Goal: Task Accomplishment & Management: Manage account settings

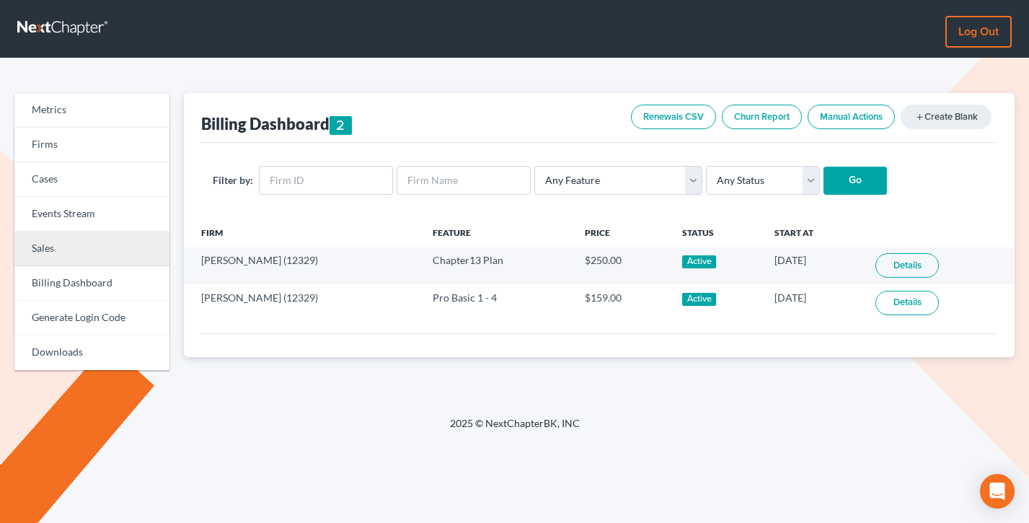
click at [60, 245] on link "Sales" at bounding box center [91, 248] width 155 height 35
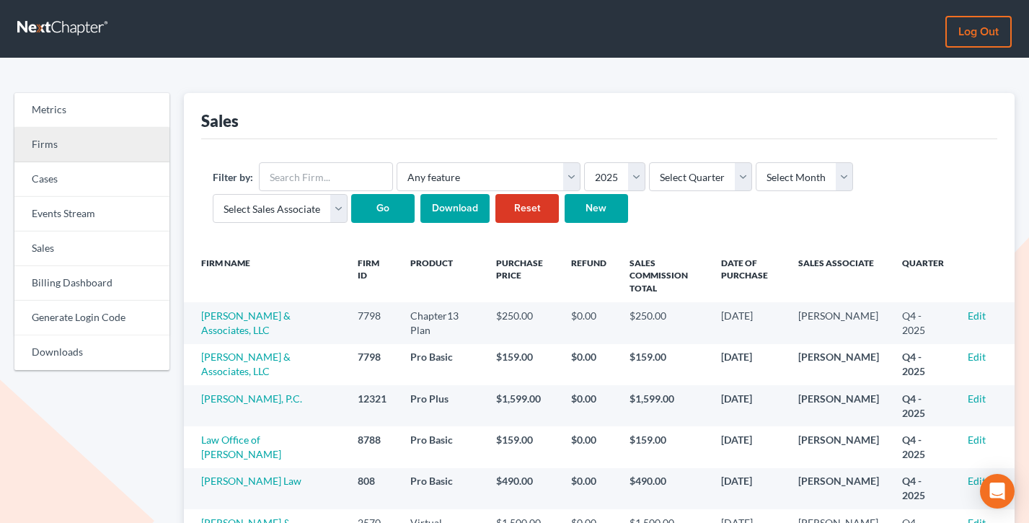
click at [83, 142] on link "Firms" at bounding box center [91, 145] width 155 height 35
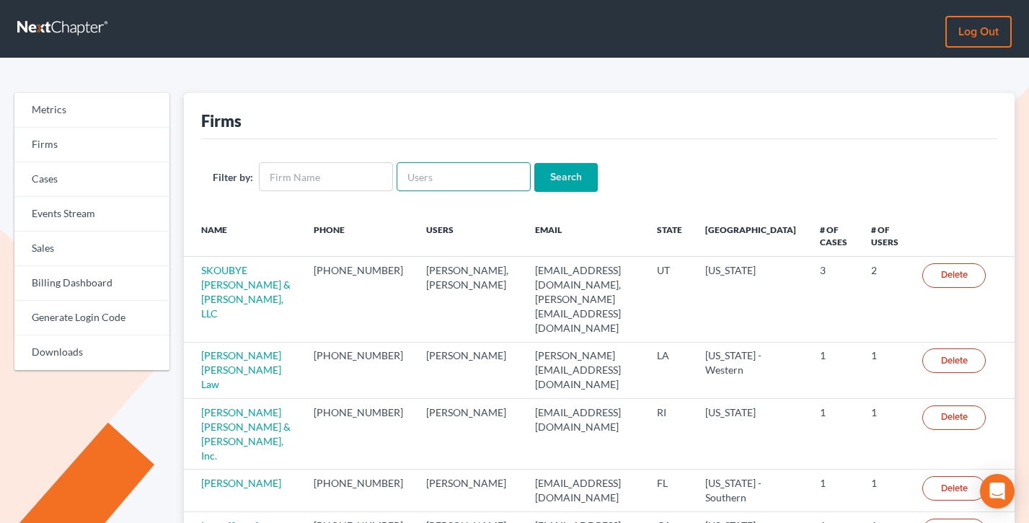
click at [451, 177] on input "text" at bounding box center [463, 176] width 134 height 29
paste input "nbenis@ansell.law"
type input "nbenis@ansell.law"
click at [534, 163] on input "Search" at bounding box center [565, 177] width 63 height 29
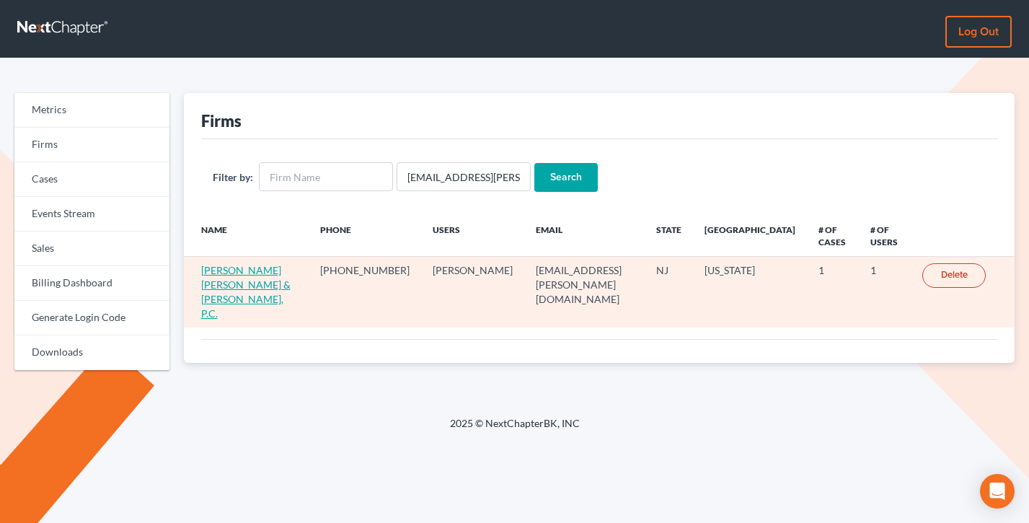
click at [253, 264] on link "Ansell Grimm & Aaron, P.C." at bounding box center [245, 292] width 89 height 56
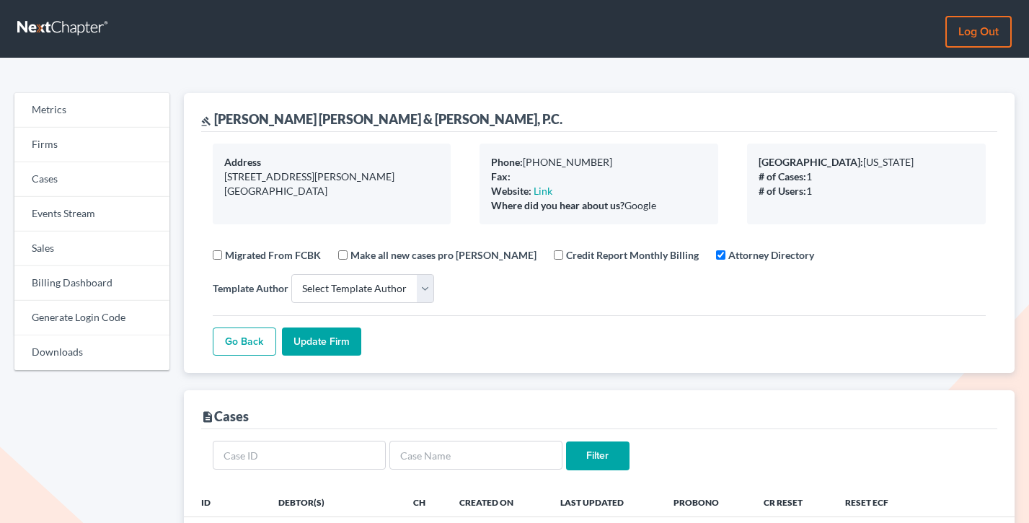
select select
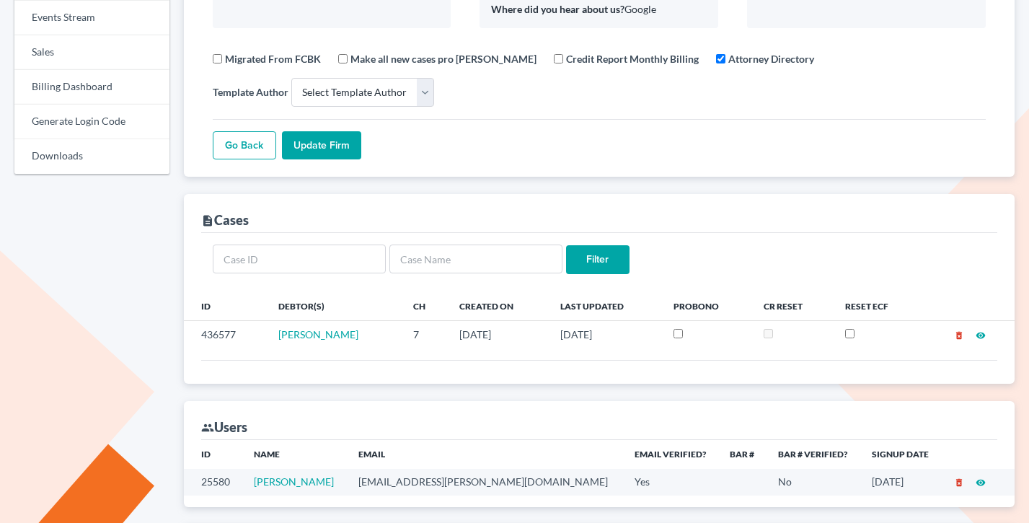
scroll to position [213, 0]
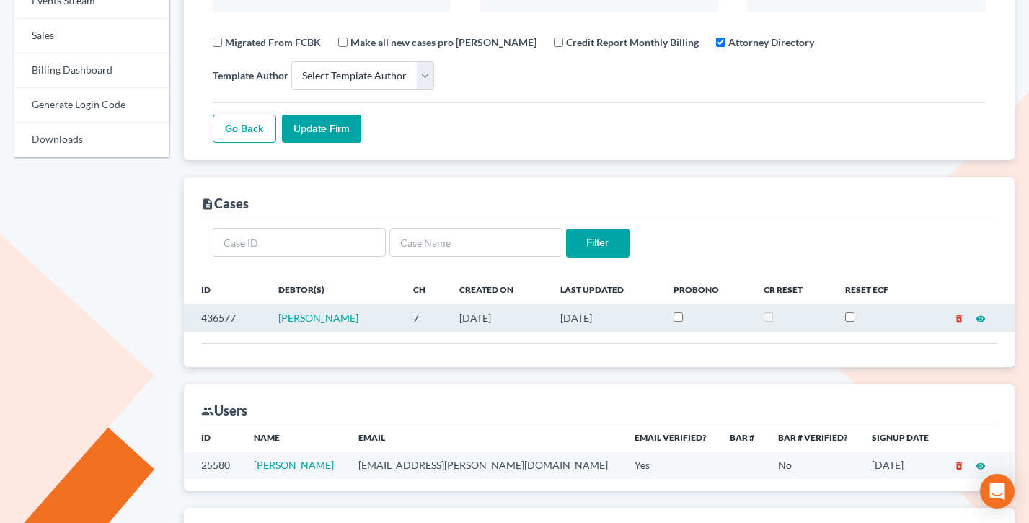
drag, startPoint x: 624, startPoint y: 317, endPoint x: 475, endPoint y: 316, distance: 149.2
click at [475, 316] on tr "436577 [PERSON_NAME] 7 [DATE] [DATE] delete_forever visibility" at bounding box center [599, 317] width 831 height 27
click at [475, 316] on td "[DATE]" at bounding box center [498, 317] width 101 height 27
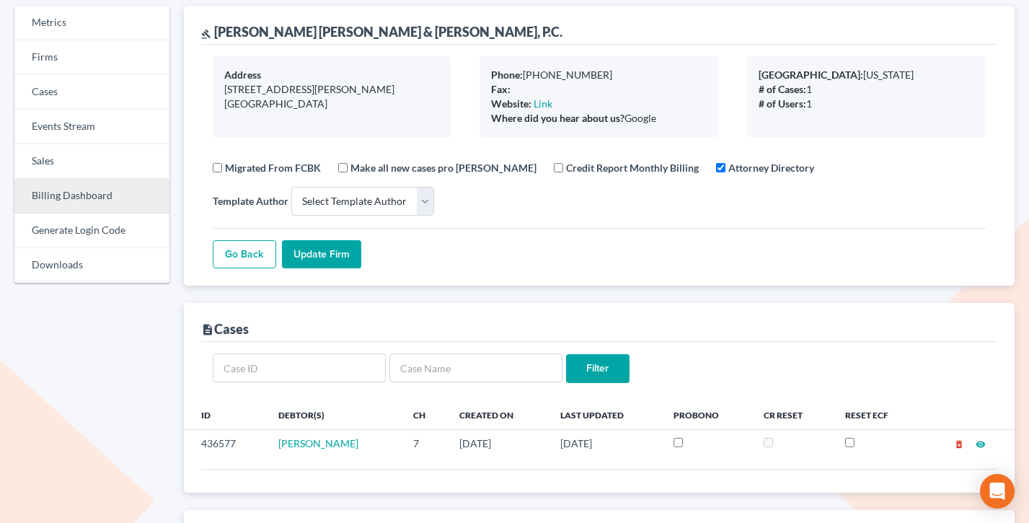
scroll to position [90, 0]
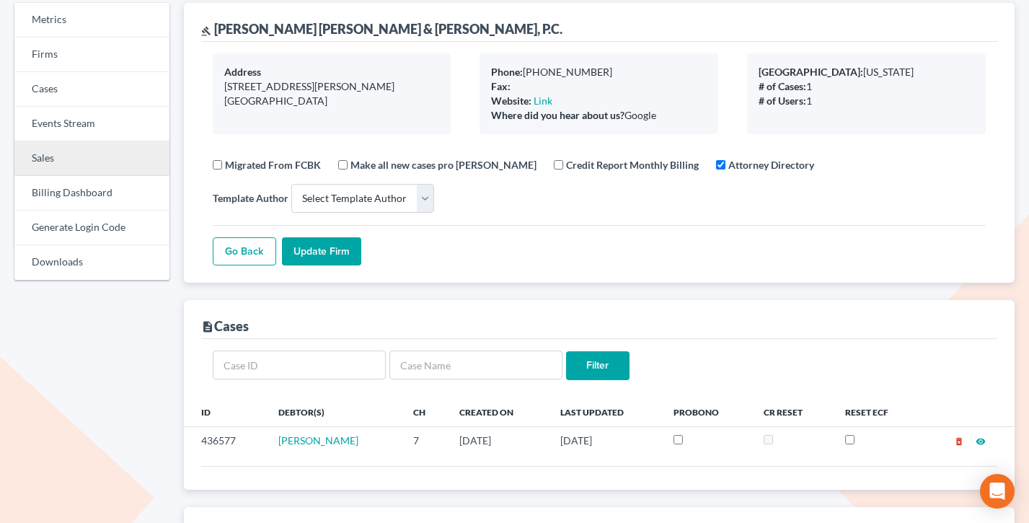
click at [68, 153] on link "Sales" at bounding box center [91, 158] width 155 height 35
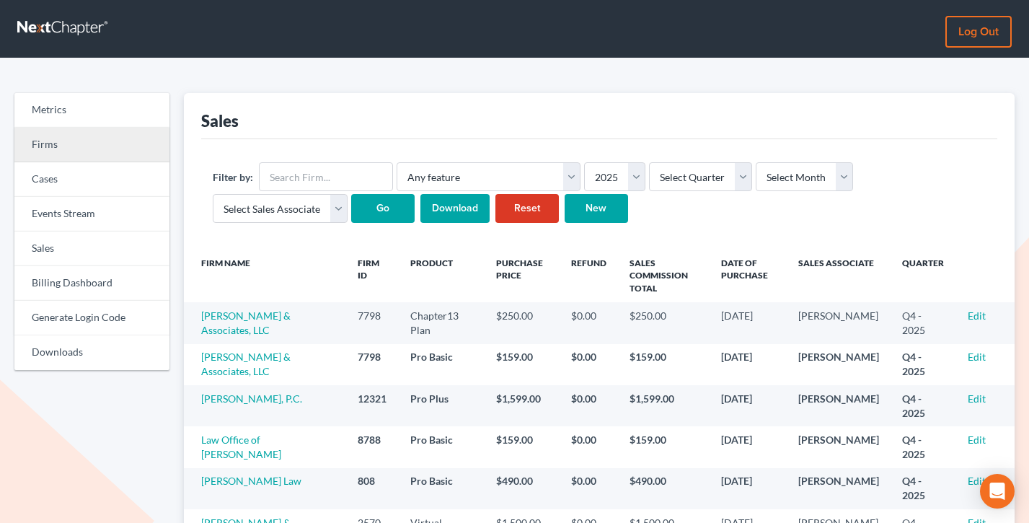
click at [35, 142] on link "Firms" at bounding box center [91, 145] width 155 height 35
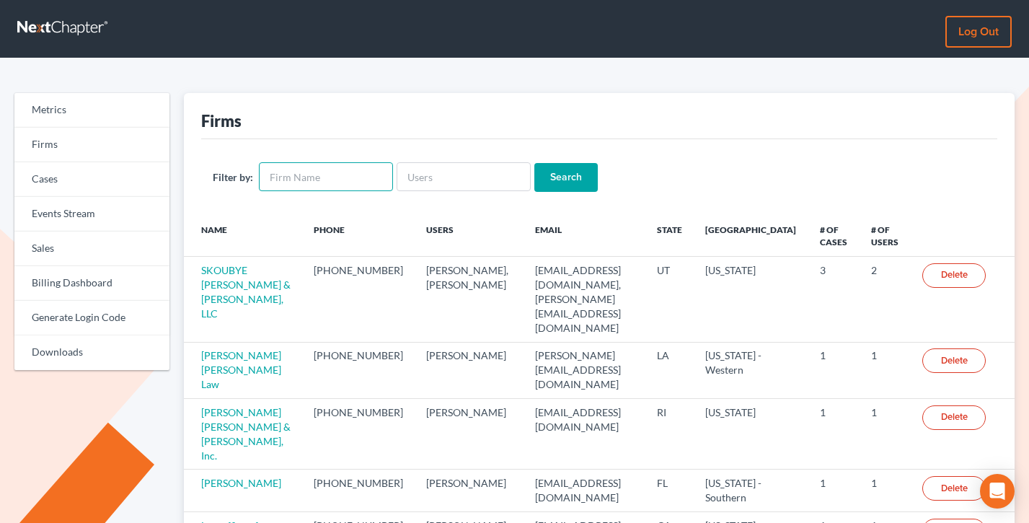
click at [345, 174] on input "text" at bounding box center [326, 176] width 134 height 29
paste input "[PERSON_NAME]"
type input "[PERSON_NAME]"
click at [534, 163] on input "Search" at bounding box center [565, 177] width 63 height 29
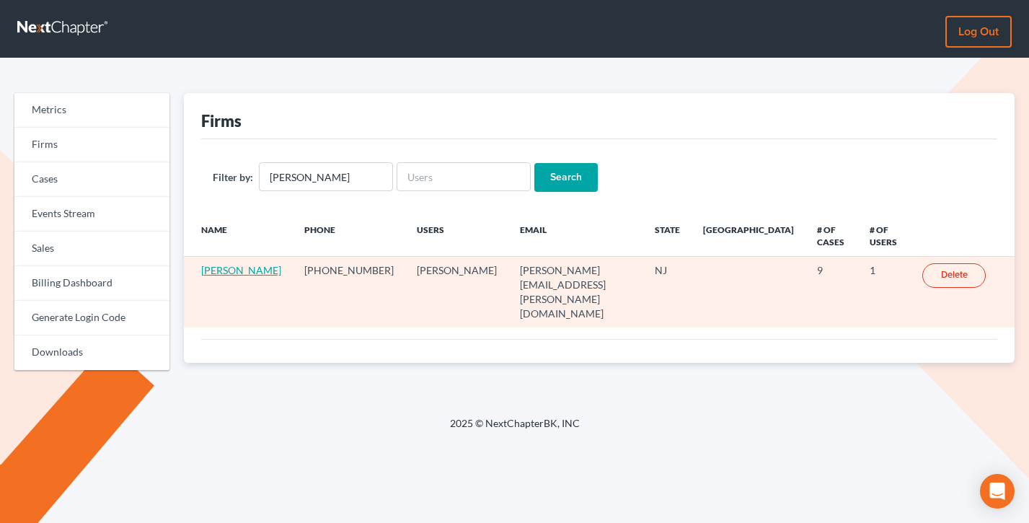
click at [237, 264] on link "[PERSON_NAME]" at bounding box center [241, 270] width 80 height 12
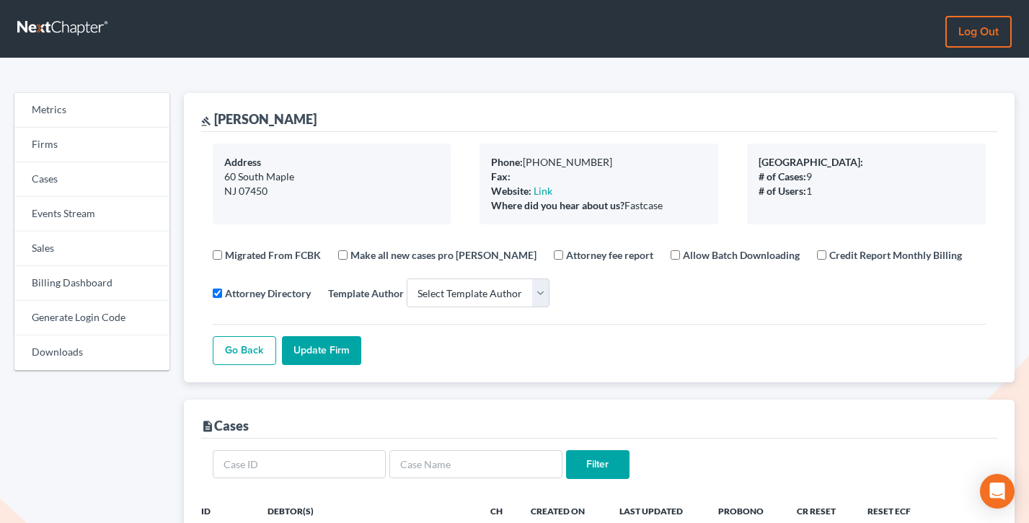
select select
click at [40, 152] on link "Firms" at bounding box center [91, 145] width 155 height 35
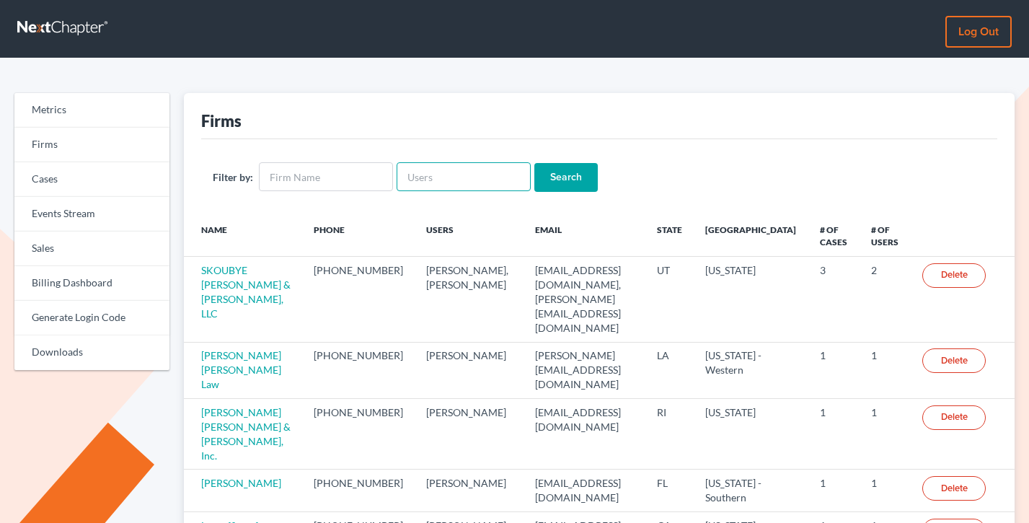
click at [432, 177] on input "text" at bounding box center [463, 176] width 134 height 29
paste input "[PERSON_NAME][EMAIL_ADDRESS][DOMAIN_NAME]"
type input "[PERSON_NAME][EMAIL_ADDRESS][DOMAIN_NAME]"
click at [534, 163] on input "Search" at bounding box center [565, 177] width 63 height 29
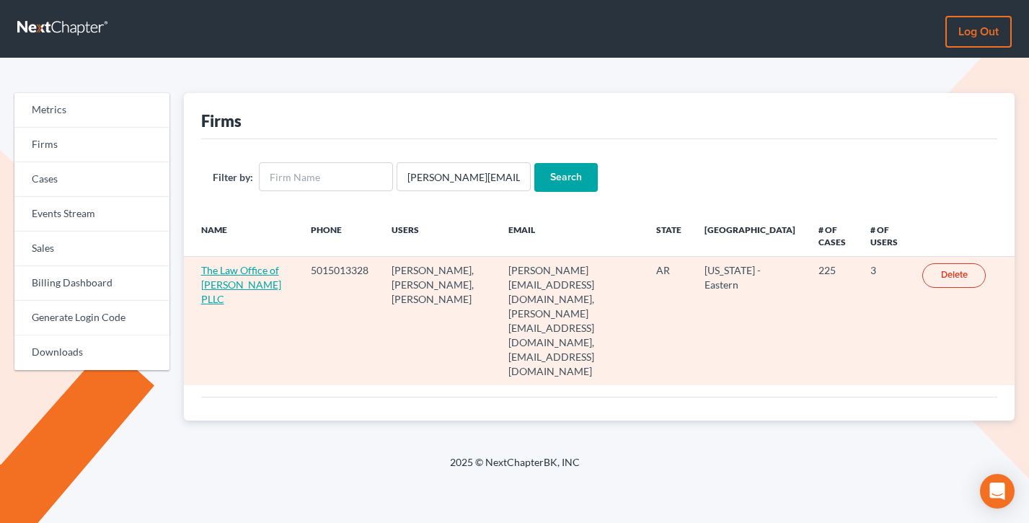
click at [235, 283] on link "The Law Office of [PERSON_NAME] PLLC" at bounding box center [241, 284] width 80 height 41
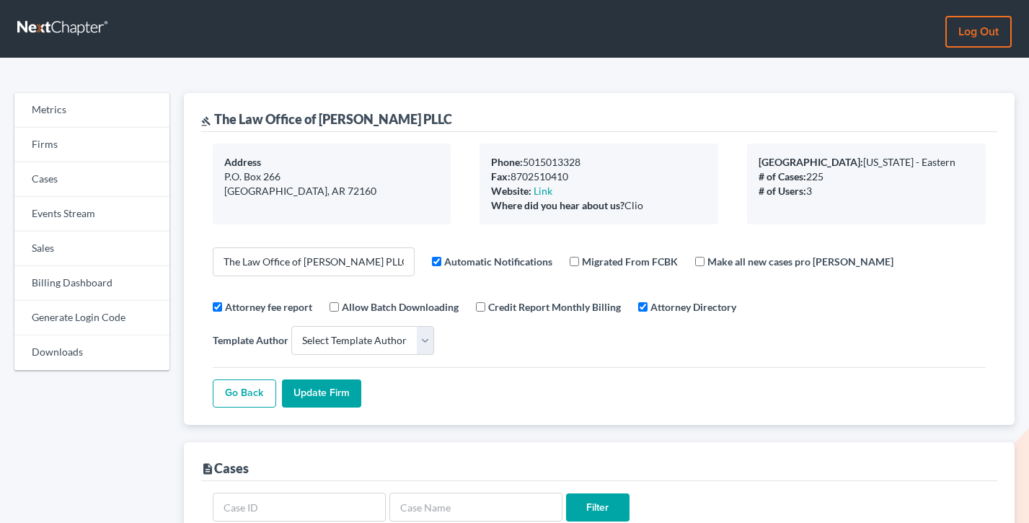
select select
click at [86, 290] on link "Billing Dashboard" at bounding box center [91, 283] width 155 height 35
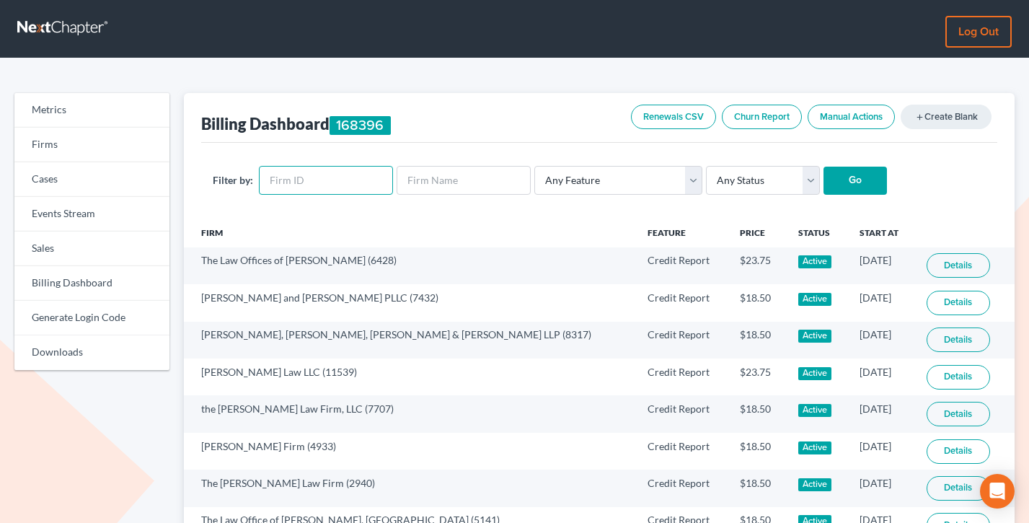
click at [335, 177] on input "text" at bounding box center [326, 180] width 134 height 29
paste input "6709"
type input "6709"
click at [823, 167] on input "Go" at bounding box center [854, 181] width 63 height 29
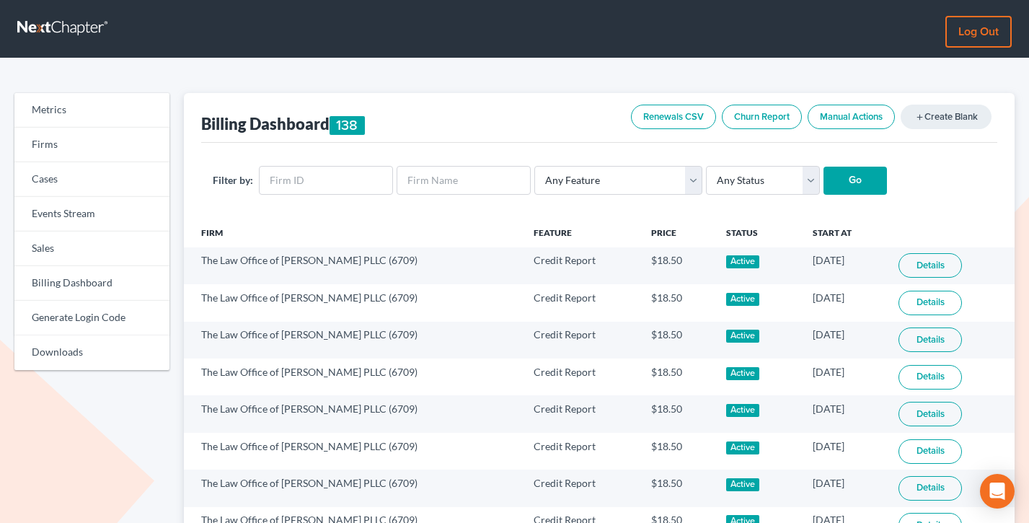
scroll to position [947, 0]
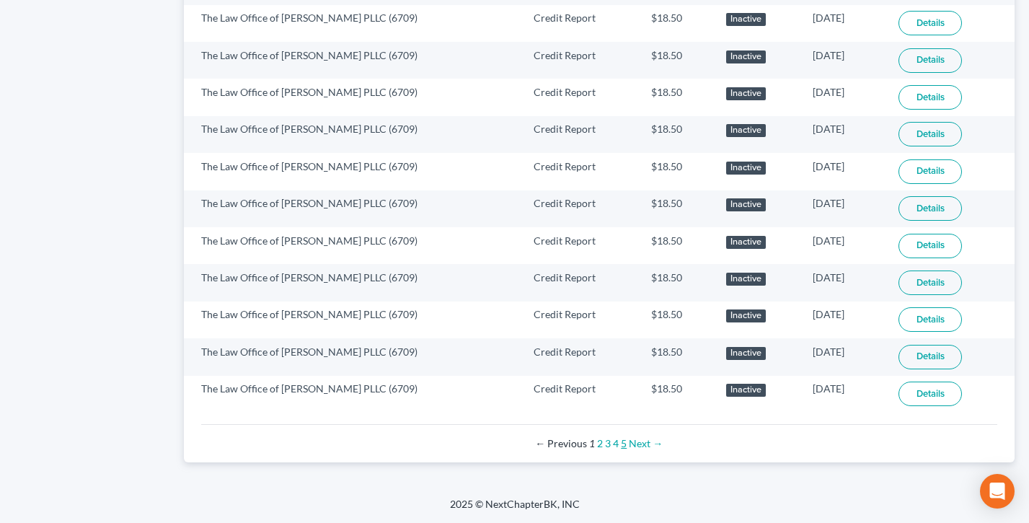
click at [623, 444] on link "5" at bounding box center [624, 443] width 6 height 12
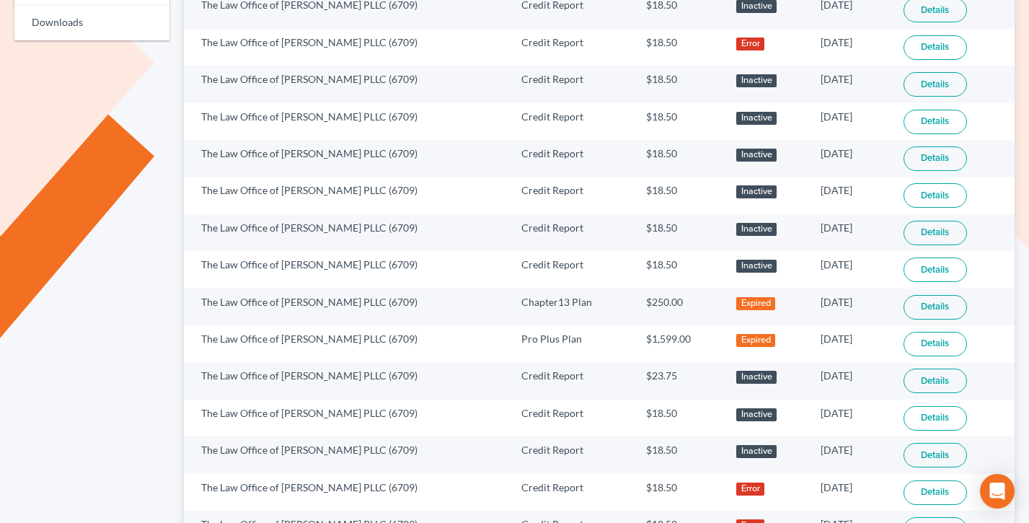
scroll to position [502, 0]
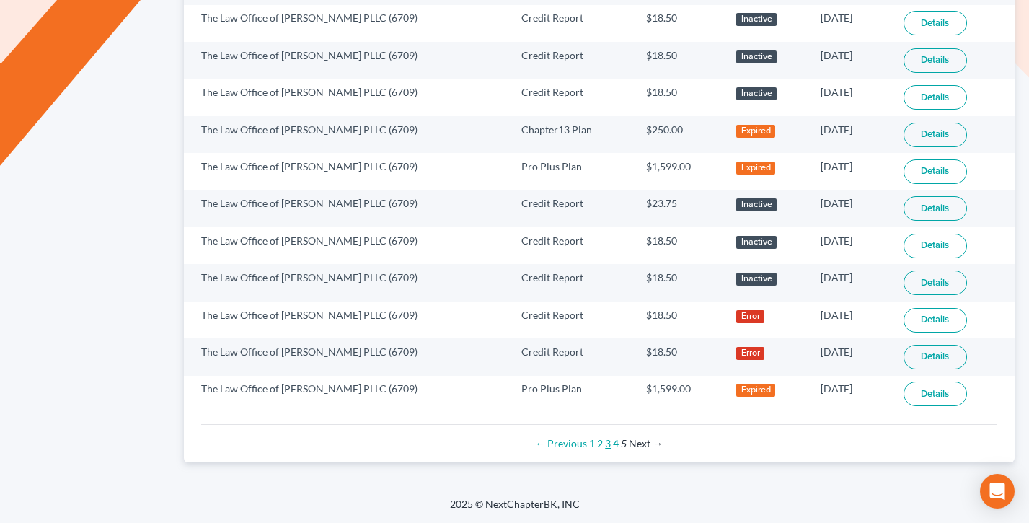
click at [608, 443] on link "3" at bounding box center [608, 443] width 6 height 12
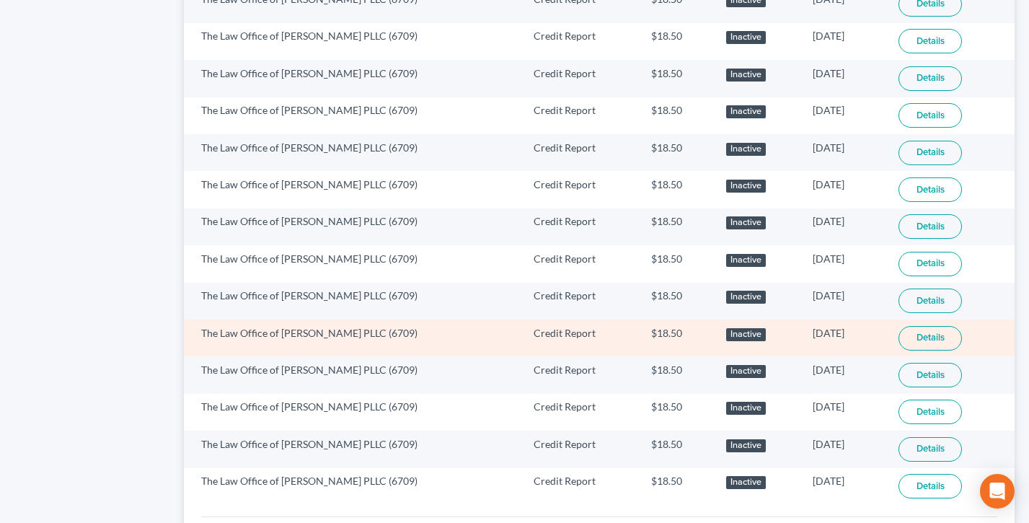
scroll to position [947, 0]
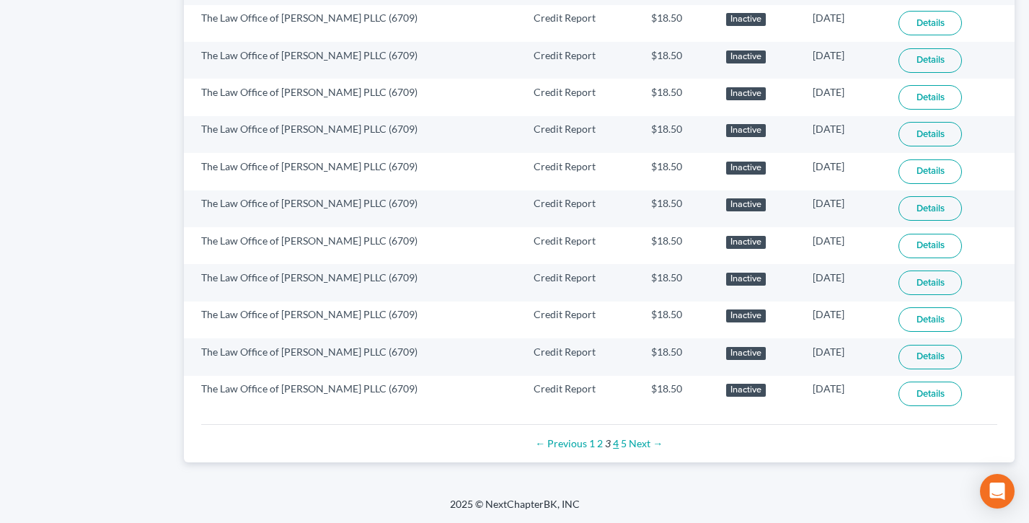
click at [614, 444] on link "4" at bounding box center [616, 443] width 6 height 12
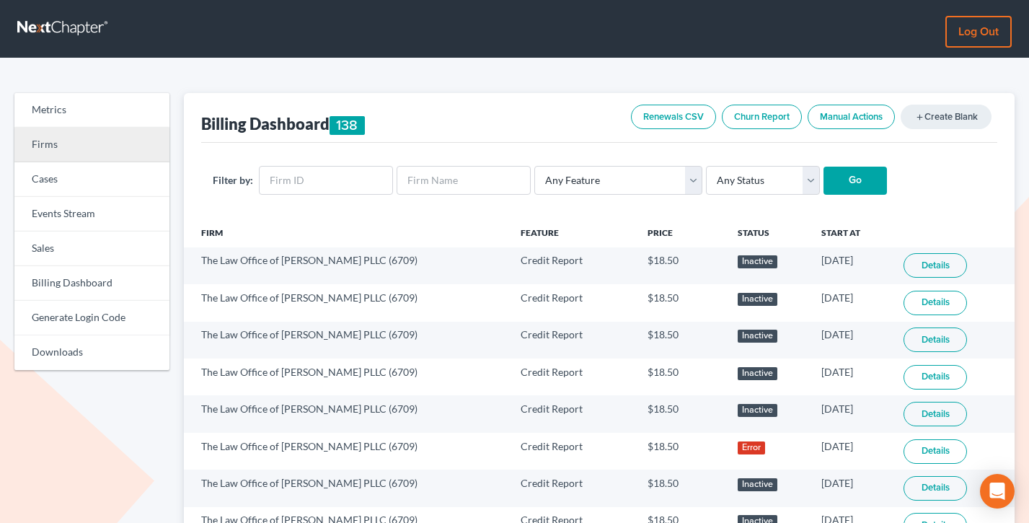
click at [77, 151] on link "Firms" at bounding box center [91, 145] width 155 height 35
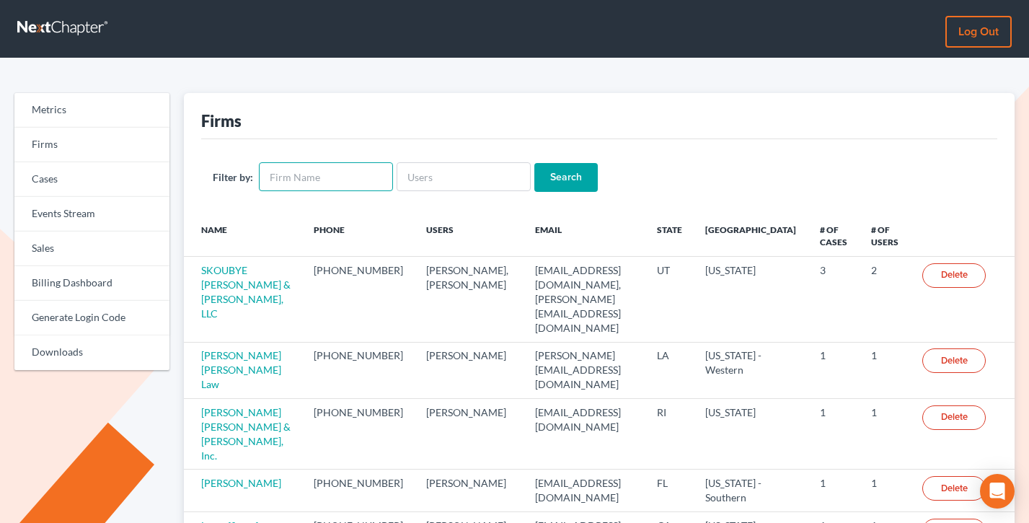
click at [322, 176] on input "text" at bounding box center [326, 176] width 134 height 29
paste input "[EMAIL_ADDRESS][DOMAIN_NAME]"
type input "[EMAIL_ADDRESS][DOMAIN_NAME]"
click at [366, 178] on input "[EMAIL_ADDRESS][DOMAIN_NAME]" at bounding box center [326, 176] width 134 height 29
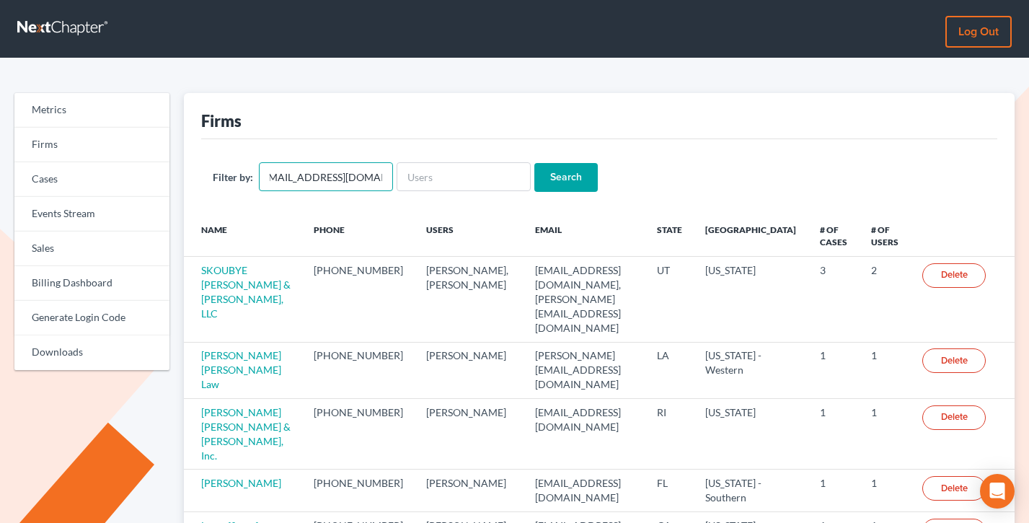
click at [366, 178] on input "[EMAIL_ADDRESS][DOMAIN_NAME]" at bounding box center [326, 176] width 134 height 29
paste input "[EMAIL_ADDRESS][DOMAIN_NAME]"
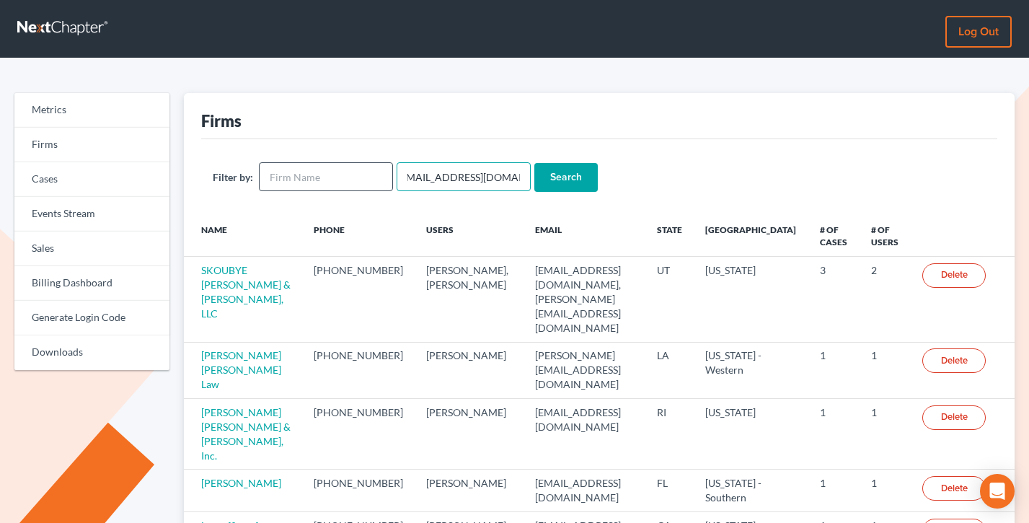
type input "[EMAIL_ADDRESS][DOMAIN_NAME]"
click at [534, 163] on input "Search" at bounding box center [565, 177] width 63 height 29
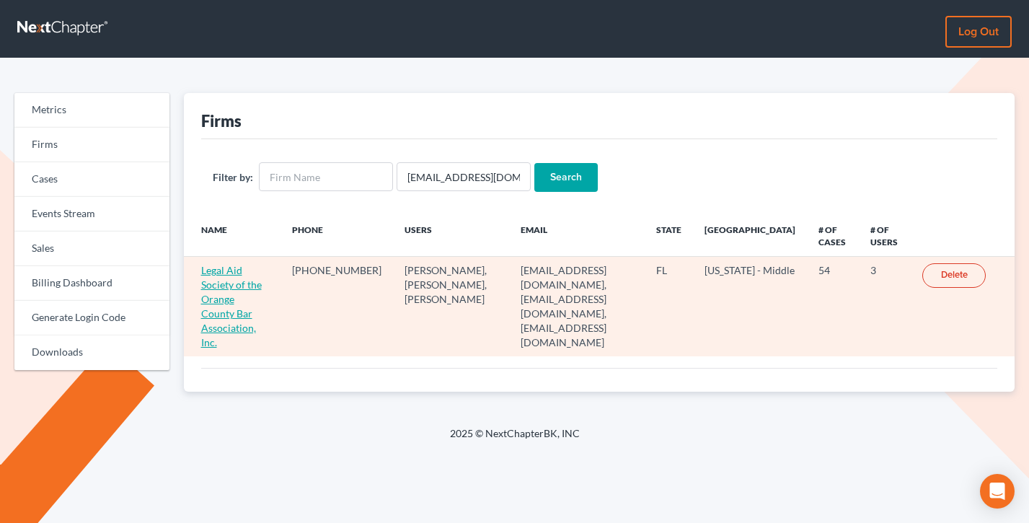
click at [213, 288] on link "Legal Aid Society of the Orange County Bar Association, Inc." at bounding box center [231, 306] width 61 height 84
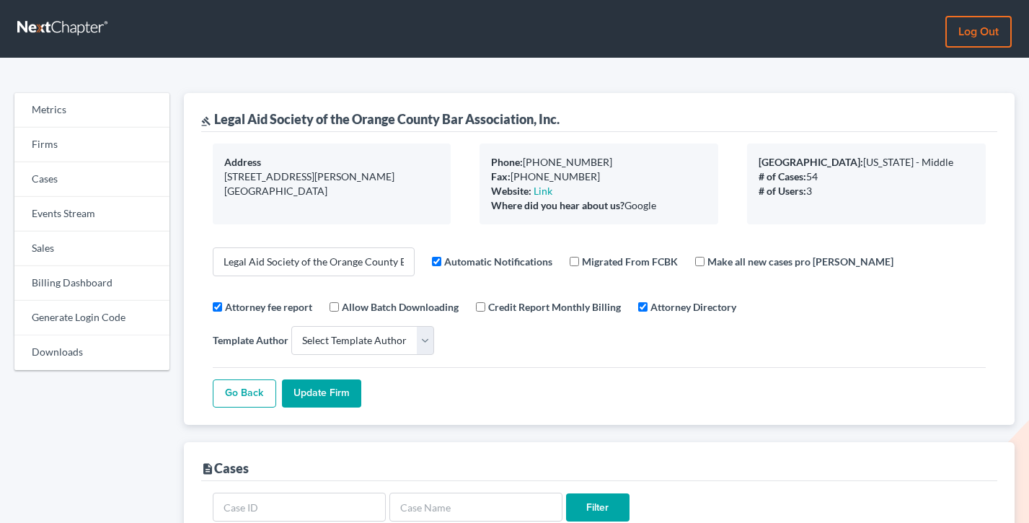
select select
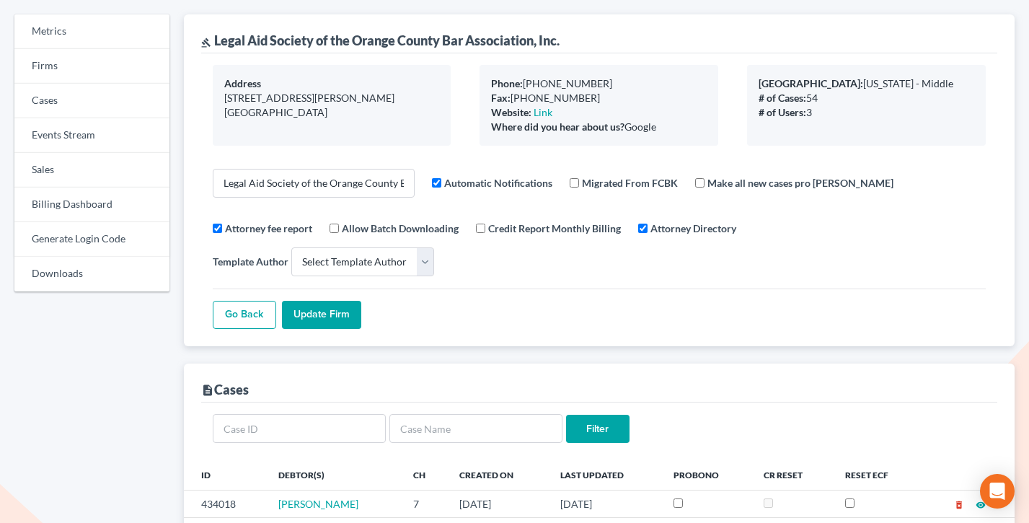
scroll to position [68, 0]
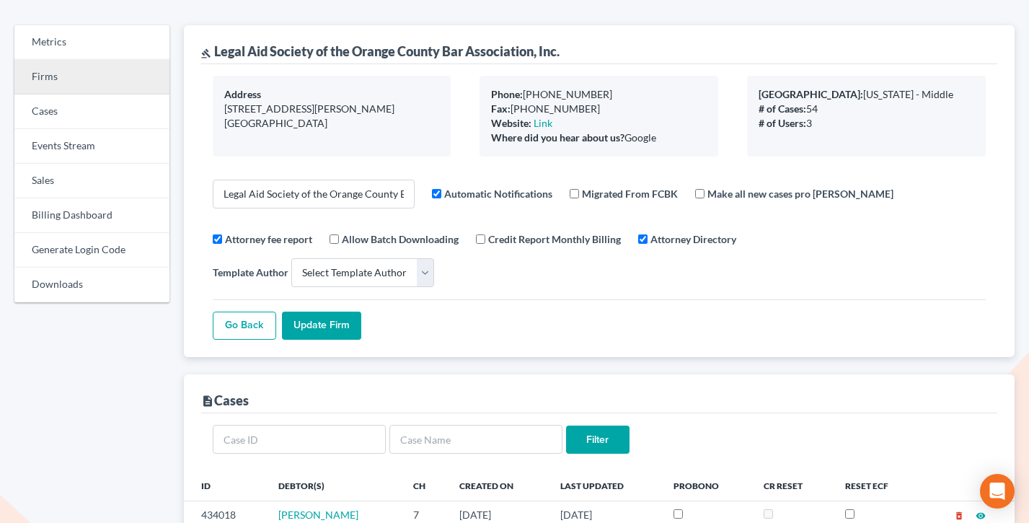
drag, startPoint x: 43, startPoint y: 85, endPoint x: 87, endPoint y: 89, distance: 44.9
click at [43, 85] on link "Firms" at bounding box center [91, 77] width 155 height 35
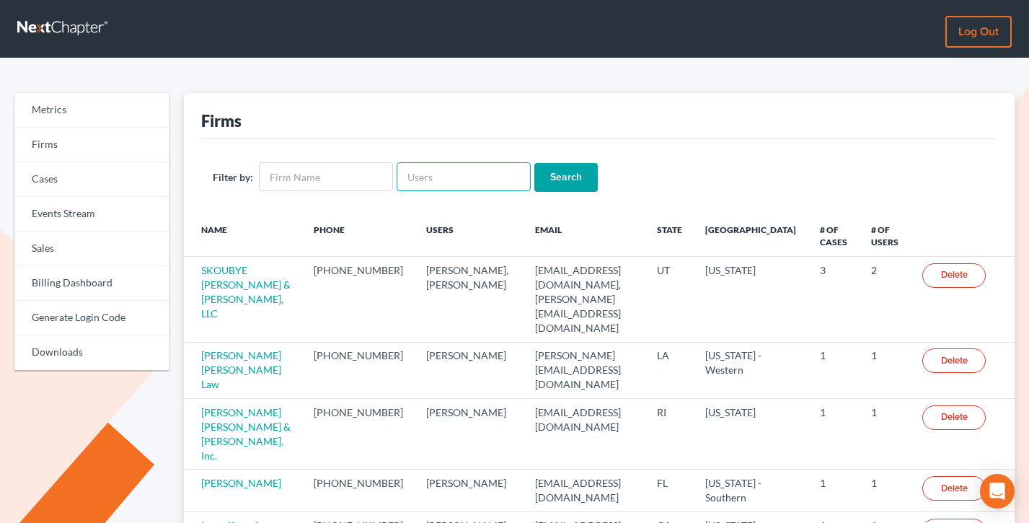
click at [430, 178] on input "text" at bounding box center [463, 176] width 134 height 29
paste input "arolyncole@oltanow.com"
type input "arolyncole@oltanow.com"
click at [534, 163] on input "Search" at bounding box center [565, 177] width 63 height 29
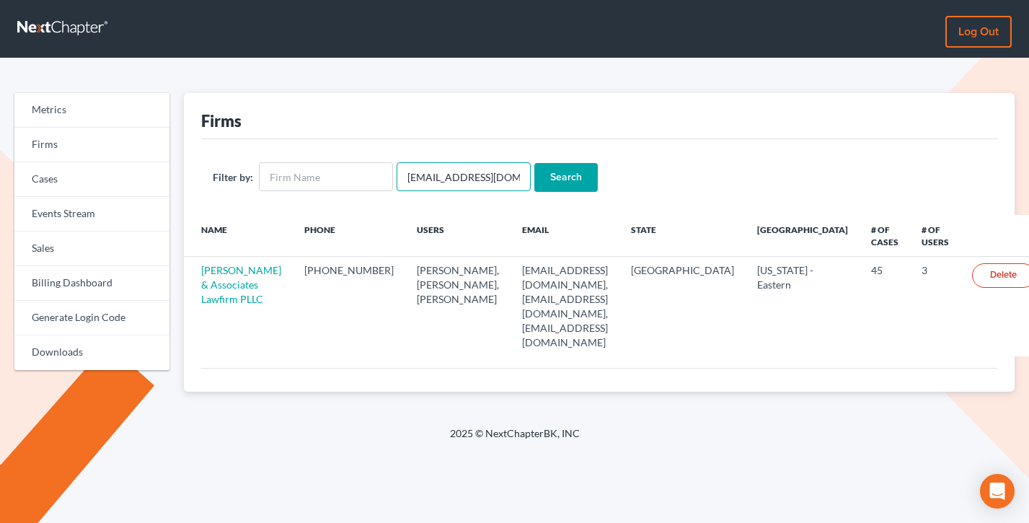
click at [450, 165] on input "[EMAIL_ADDRESS][DOMAIN_NAME]" at bounding box center [463, 176] width 134 height 29
click at [450, 165] on input "arolyncole@oltanow.com" at bounding box center [463, 176] width 134 height 29
paste input "[PERSON_NAME][EMAIL_ADDRESS][DOMAIN_NAME]"
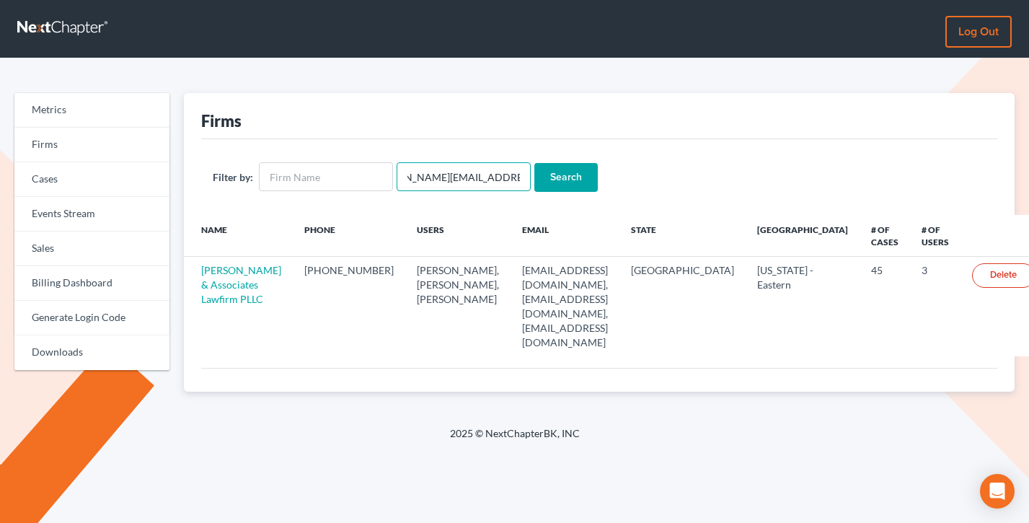
type input "[PERSON_NAME][EMAIL_ADDRESS][DOMAIN_NAME]"
click at [534, 163] on input "Search" at bounding box center [565, 177] width 63 height 29
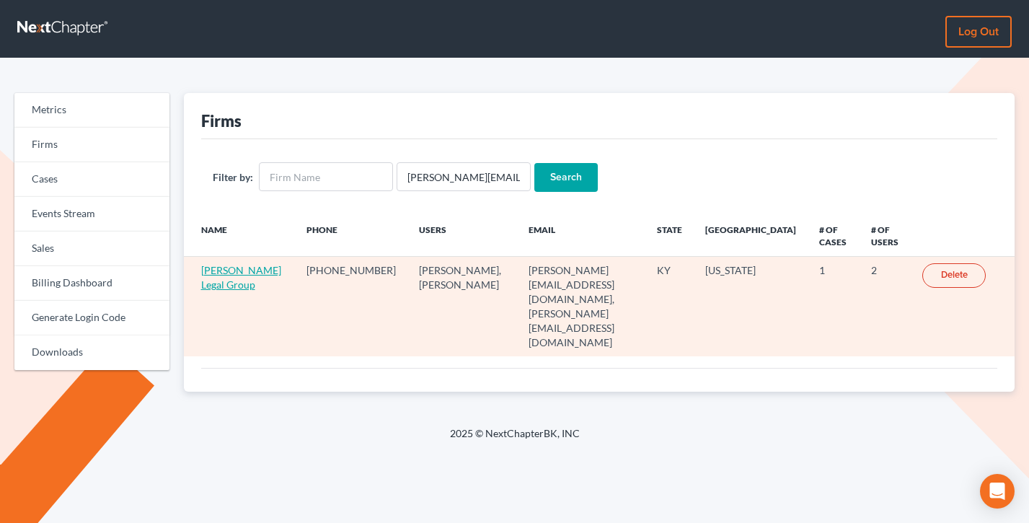
click at [212, 285] on link "[PERSON_NAME] Legal Group" at bounding box center [241, 277] width 80 height 27
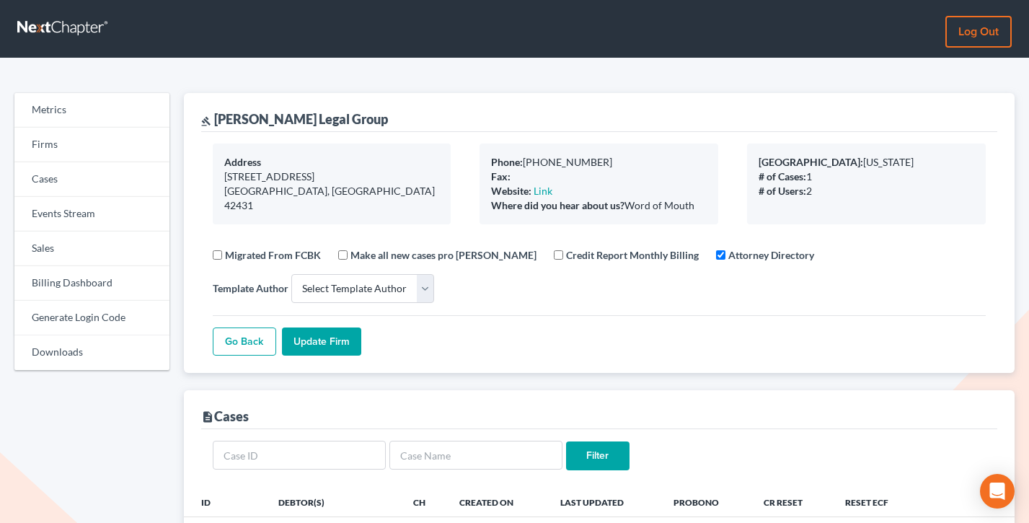
select select
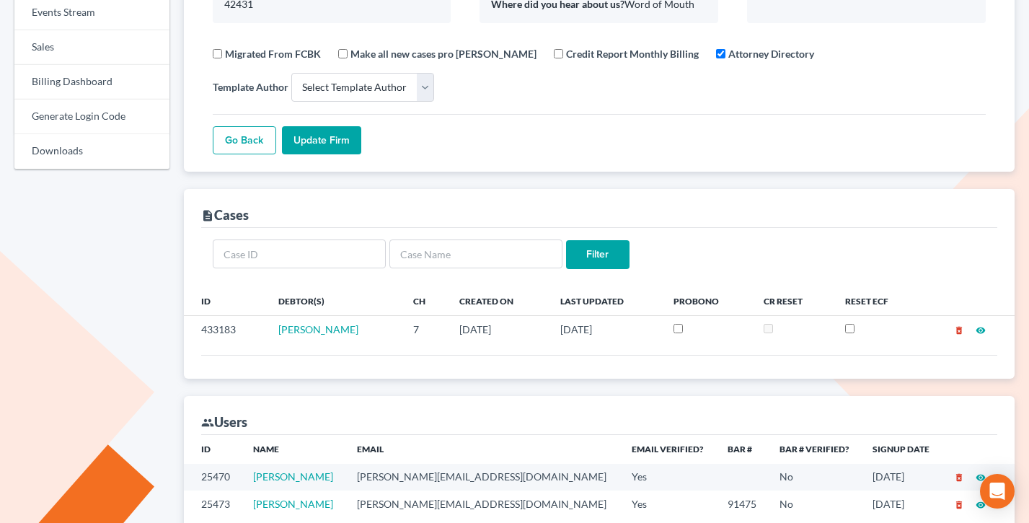
scroll to position [216, 0]
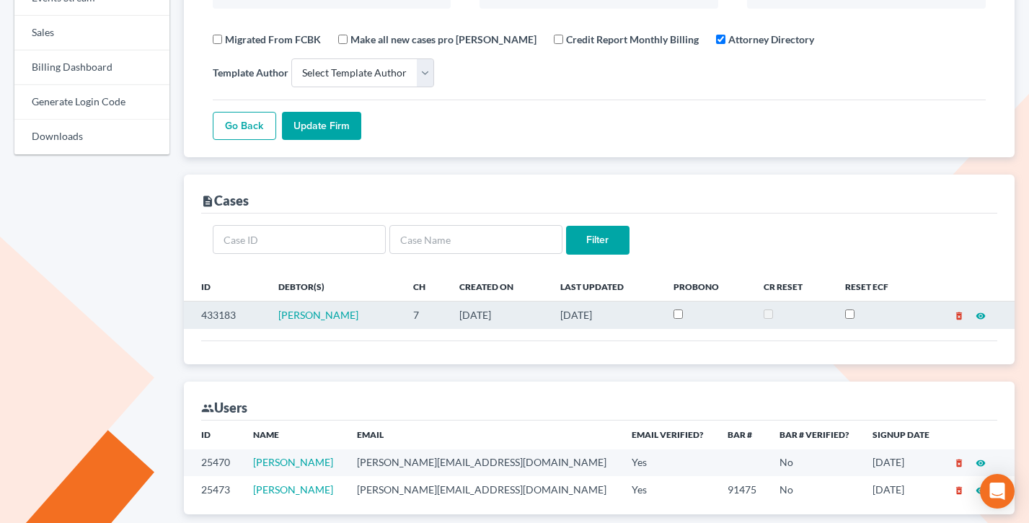
drag, startPoint x: 613, startPoint y: 319, endPoint x: 450, endPoint y: 312, distance: 162.3
click at [450, 312] on tr "433183 [PERSON_NAME] 7 [DATE] [DATE] delete_forever visibility" at bounding box center [599, 314] width 831 height 27
click at [450, 312] on td "08/20/2025" at bounding box center [498, 314] width 101 height 27
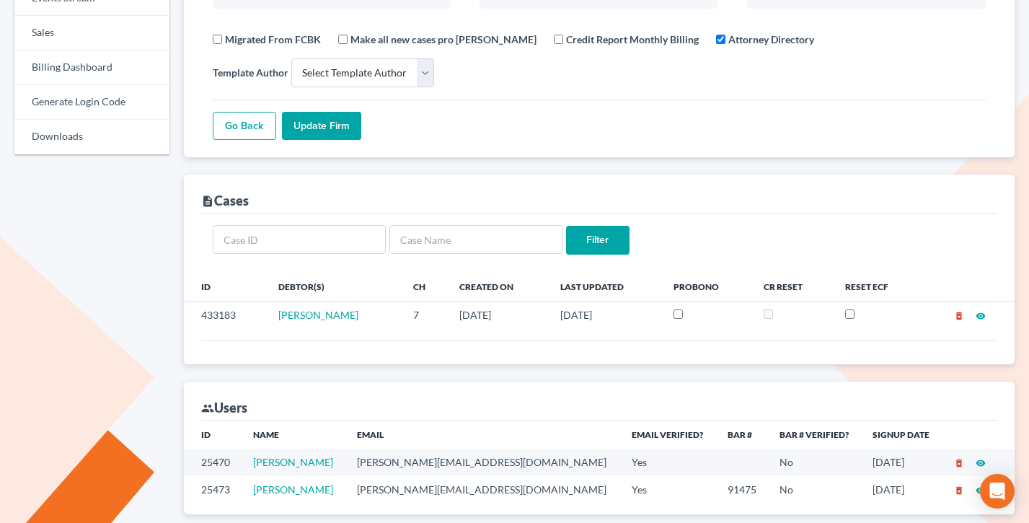
scroll to position [0, 0]
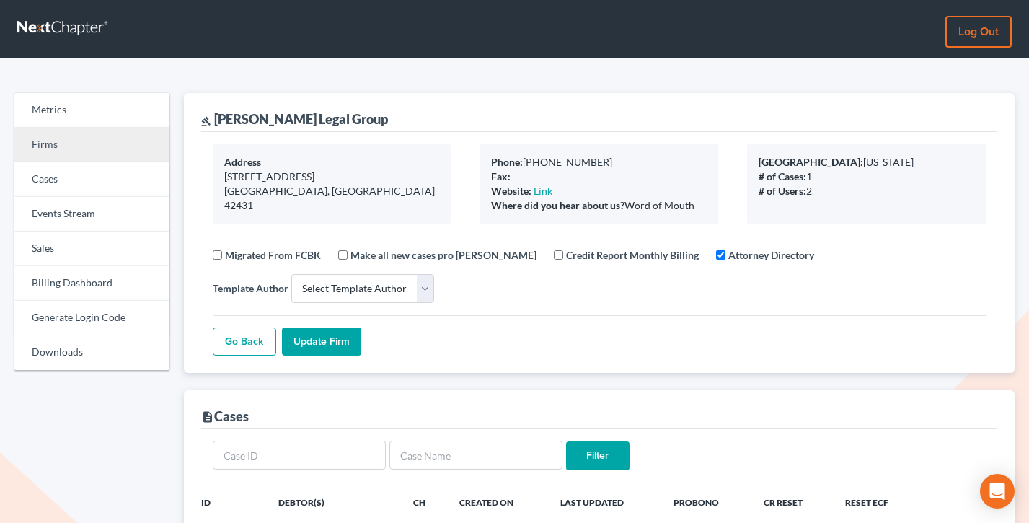
click at [32, 132] on link "Firms" at bounding box center [91, 145] width 155 height 35
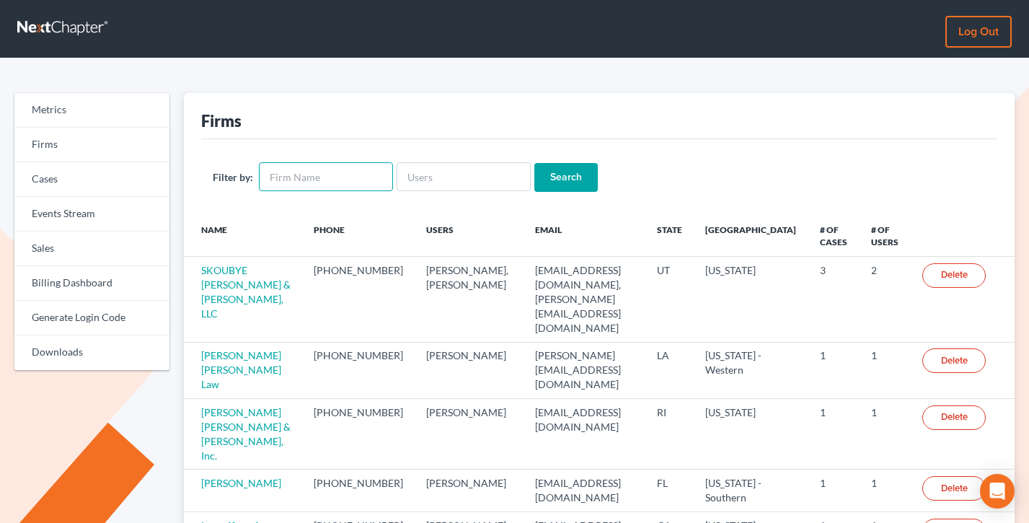
click at [311, 172] on input "text" at bounding box center [326, 176] width 134 height 29
type input "[PERSON_NAME]"
click at [534, 163] on input "Search" at bounding box center [565, 177] width 63 height 29
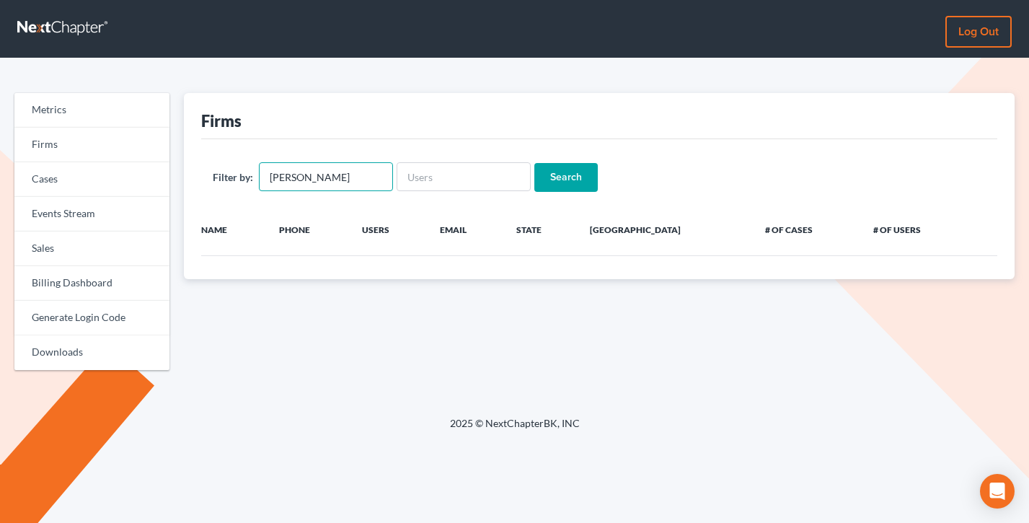
click at [329, 177] on input "[PERSON_NAME]" at bounding box center [326, 176] width 134 height 29
click at [309, 176] on input "text" at bounding box center [326, 176] width 134 height 29
type input "t"
type input "legal logic"
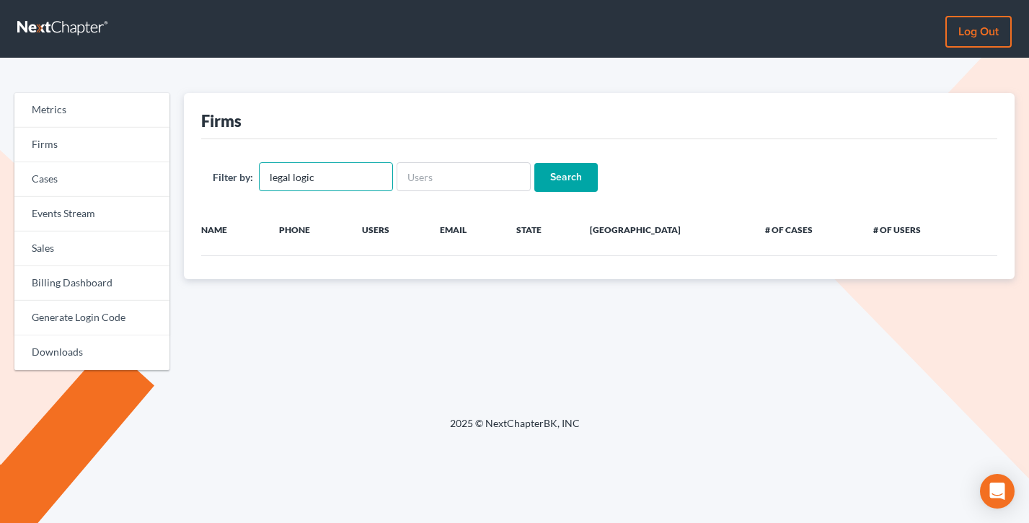
click at [534, 163] on input "Search" at bounding box center [565, 177] width 63 height 29
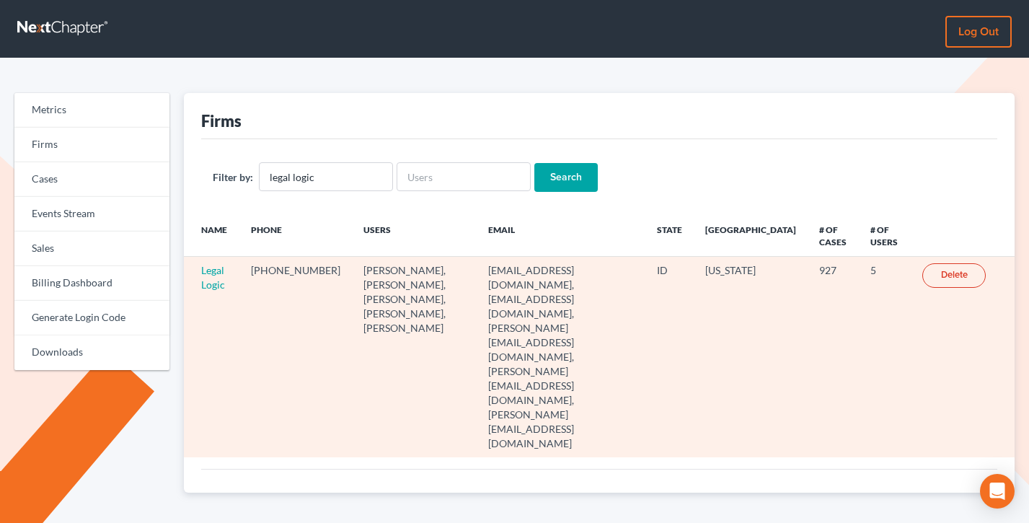
scroll to position [30, 0]
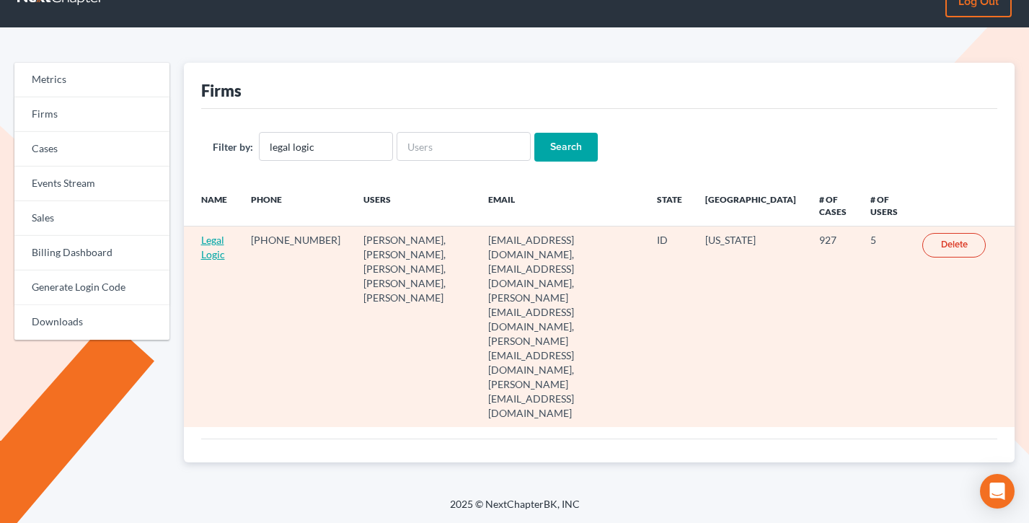
click at [211, 254] on link "Legal Logic" at bounding box center [213, 247] width 24 height 27
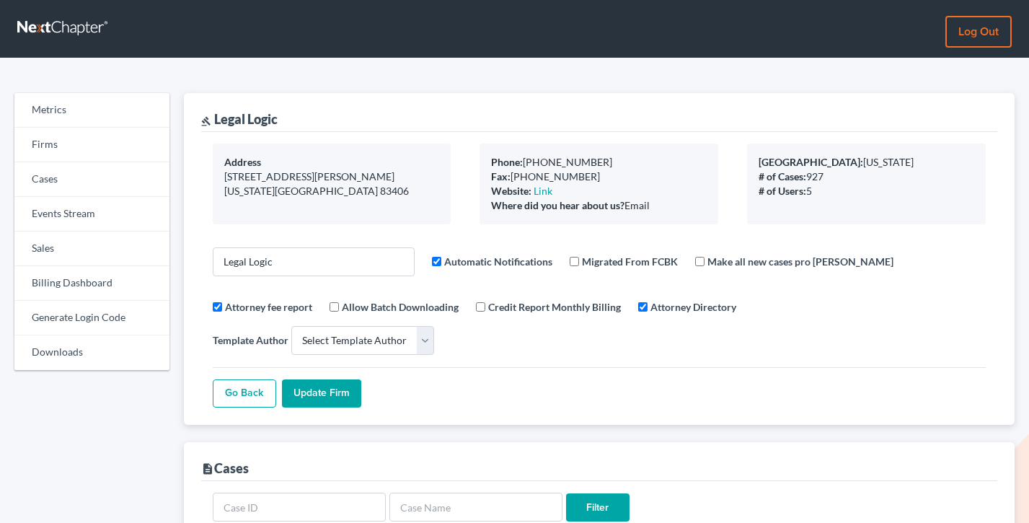
select select
drag, startPoint x: 580, startPoint y: 174, endPoint x: 490, endPoint y: 161, distance: 91.0
click at [490, 161] on div "Phone: 208-228-5221 Fax: 208-228-5200 Website: Link Where did you hear about us…" at bounding box center [598, 183] width 239 height 81
click at [68, 157] on link "Firms" at bounding box center [91, 145] width 155 height 35
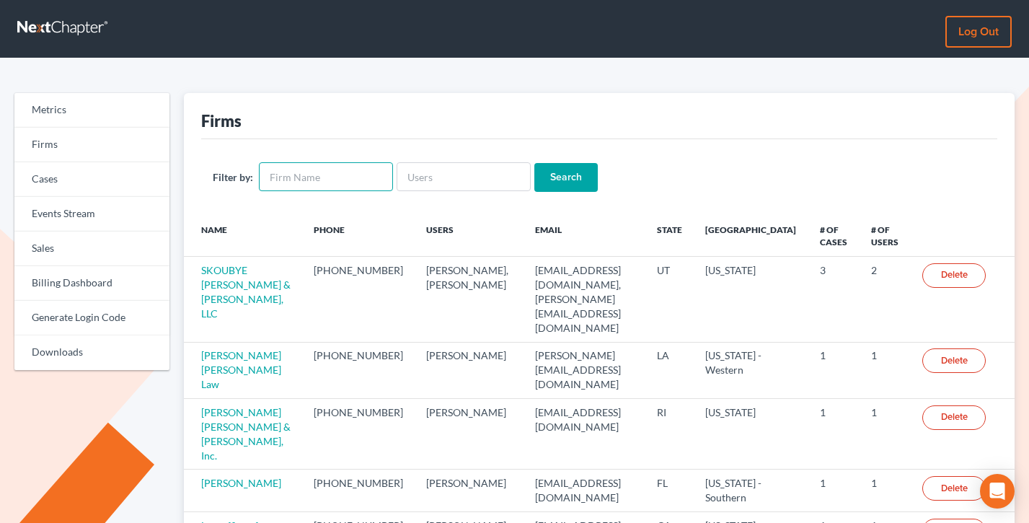
click at [353, 177] on input "text" at bounding box center [326, 176] width 134 height 29
drag, startPoint x: 242, startPoint y: 125, endPoint x: 196, endPoint y: 123, distance: 46.2
click at [196, 123] on div "Firms Filter by: Search Name Phone Users Email State Primary District # of Case…" at bounding box center [599, 474] width 831 height 763
click at [277, 125] on div "Firms" at bounding box center [599, 116] width 796 height 46
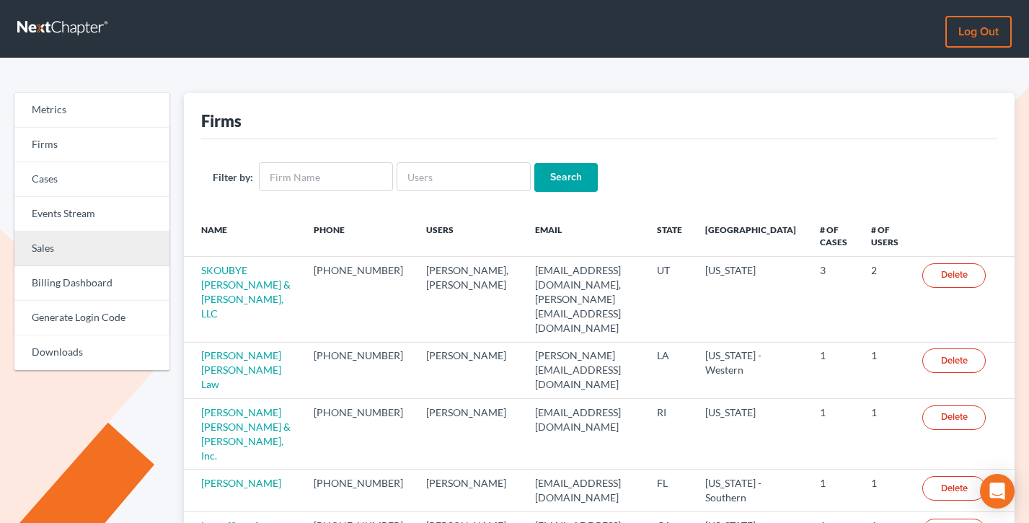
click at [93, 238] on link "Sales" at bounding box center [91, 248] width 155 height 35
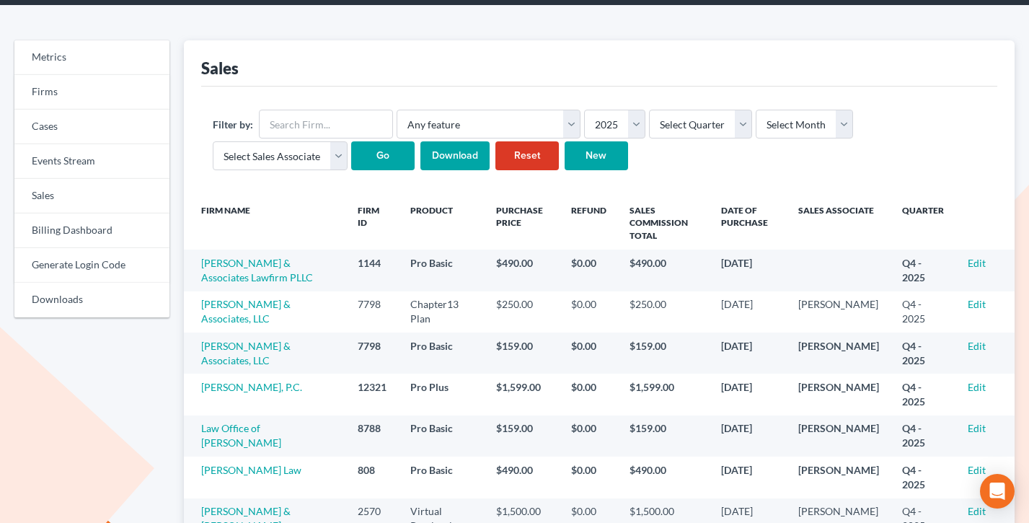
scroll to position [54, 0]
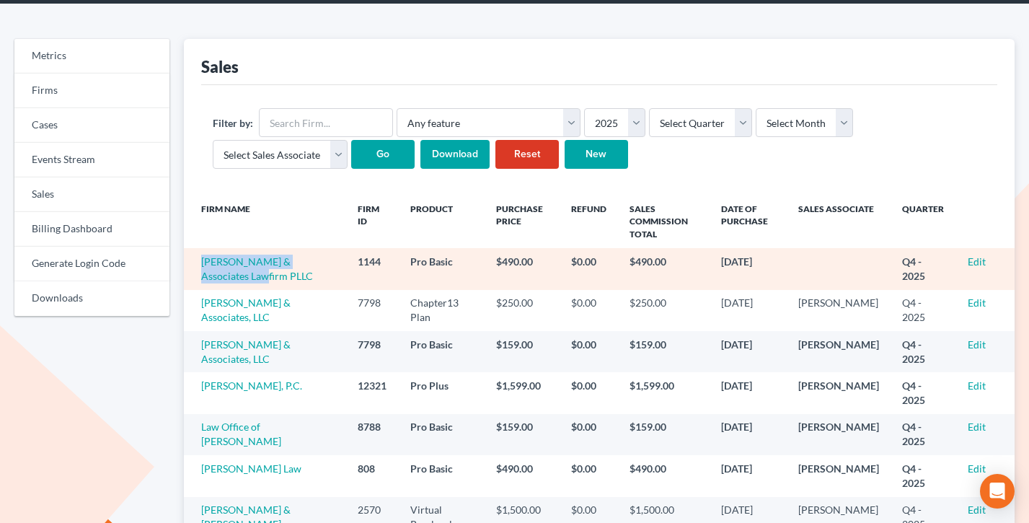
drag, startPoint x: 232, startPoint y: 276, endPoint x: 200, endPoint y: 261, distance: 35.8
click at [199, 262] on td "Cole & Associates Lawfirm PLLC" at bounding box center [265, 268] width 163 height 41
click at [290, 261] on link "Cole & Associates Lawfirm PLLC" at bounding box center [257, 268] width 112 height 27
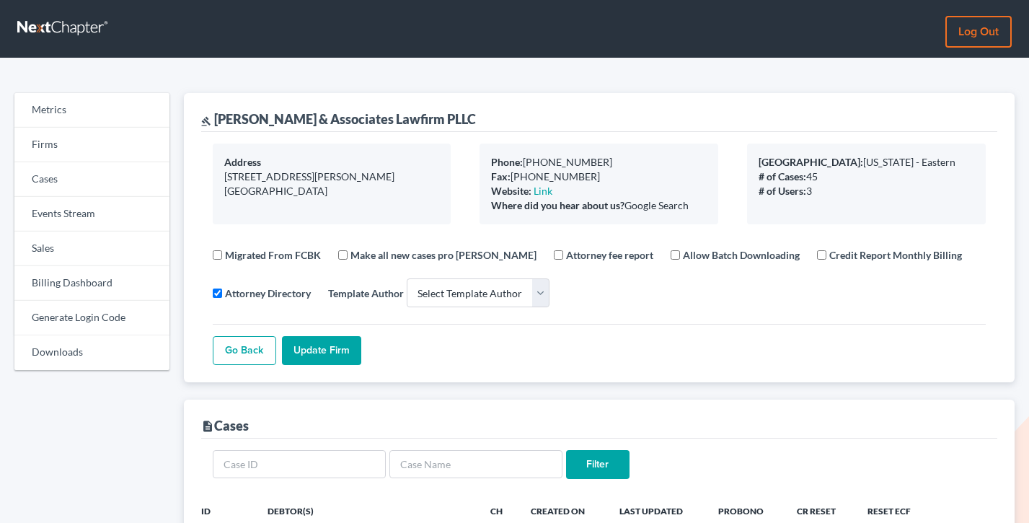
select select
click at [81, 136] on link "Firms" at bounding box center [91, 145] width 155 height 35
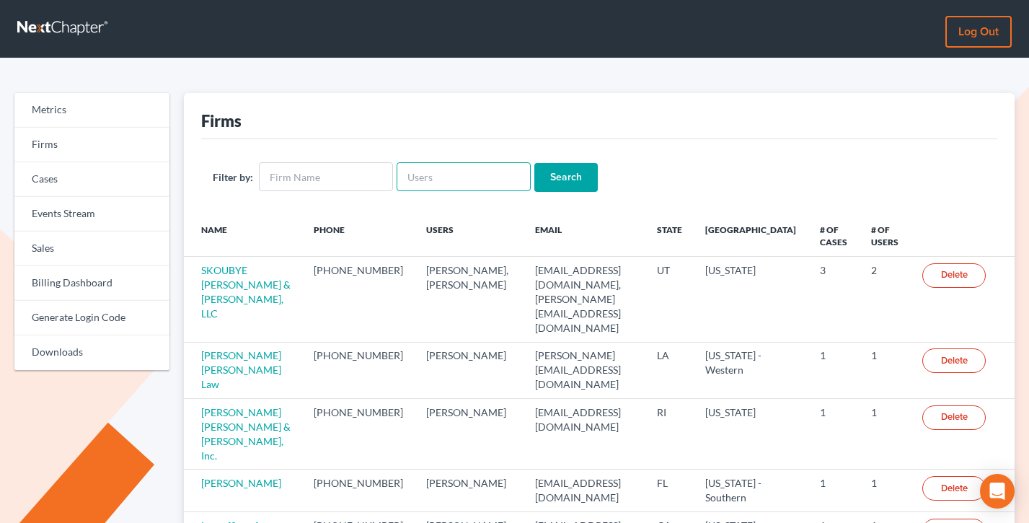
click at [439, 179] on input "text" at bounding box center [463, 176] width 134 height 29
paste input "jason@khanolaw.com"
type input "jason@khanolaw.com"
click at [534, 163] on input "Search" at bounding box center [565, 177] width 63 height 29
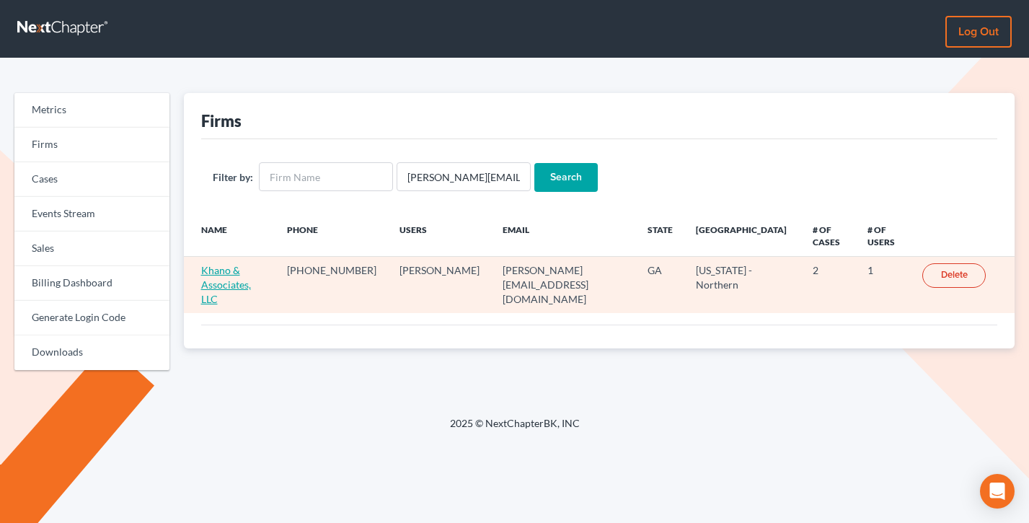
click at [251, 264] on link "Khano & Associates, LLC" at bounding box center [226, 284] width 50 height 41
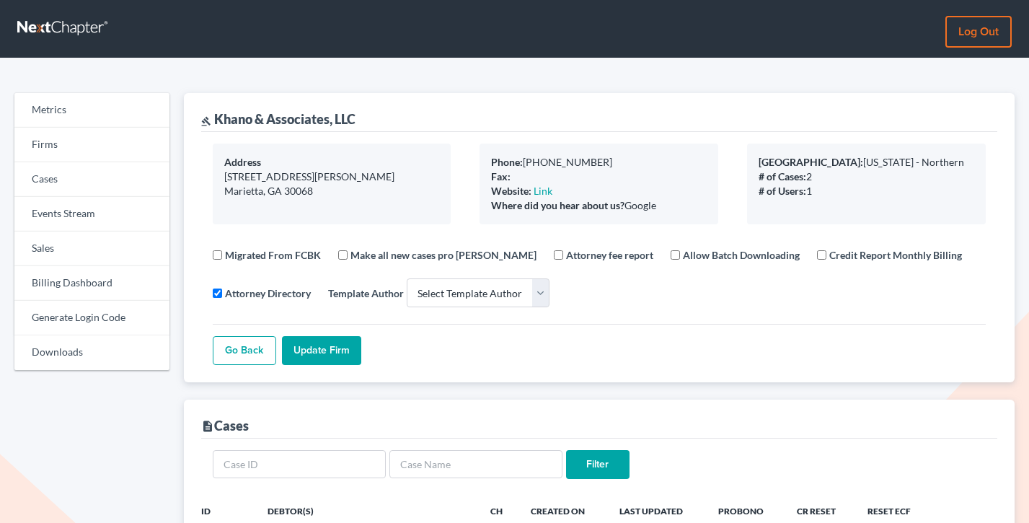
select select
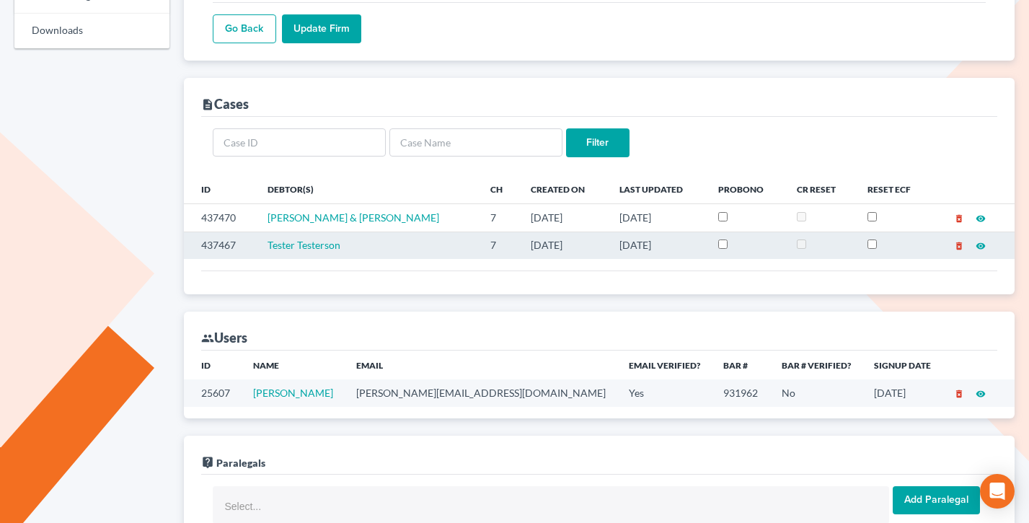
scroll to position [289, 0]
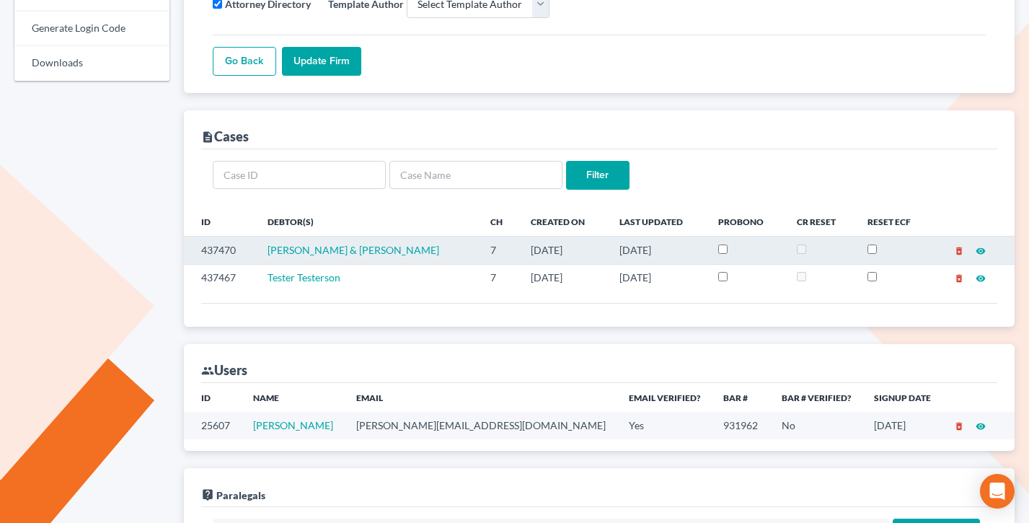
drag, startPoint x: 672, startPoint y: 252, endPoint x: 604, endPoint y: 251, distance: 67.8
click at [604, 251] on tr "437470 Michael Solano & KRISTINA SOLANO 7 09/16/2025 09/24/2025 delete_forever …" at bounding box center [599, 249] width 831 height 27
click at [604, 251] on td "09/16/2025" at bounding box center [563, 249] width 88 height 27
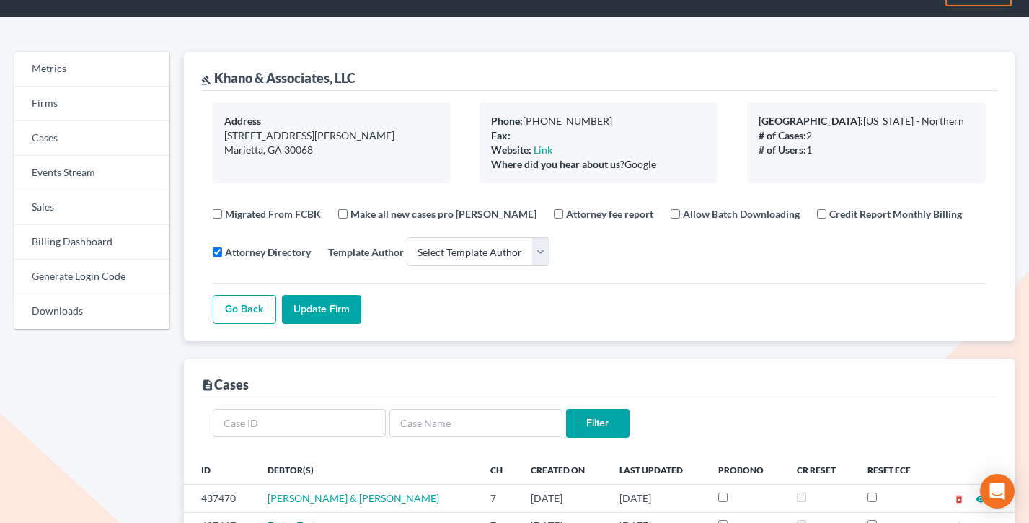
scroll to position [0, 0]
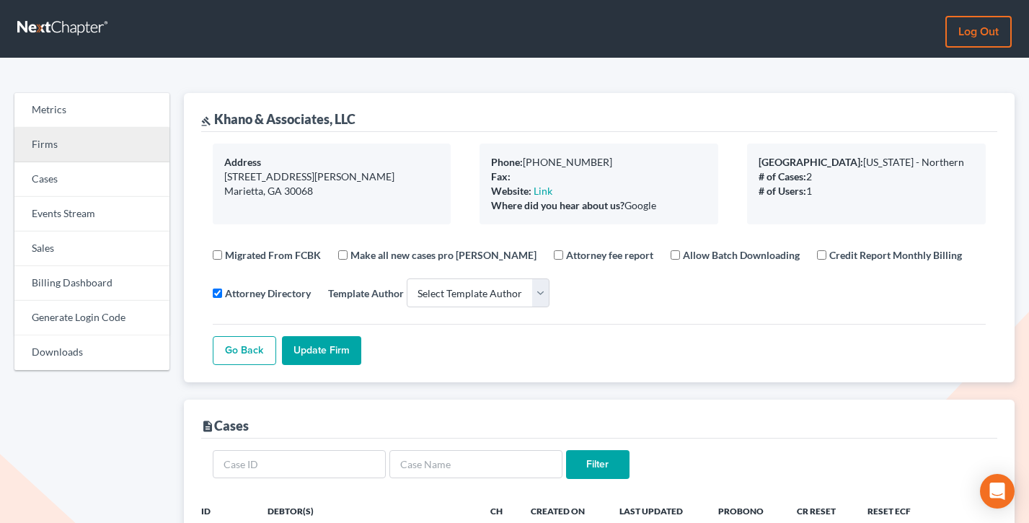
click at [49, 148] on link "Firms" at bounding box center [91, 145] width 155 height 35
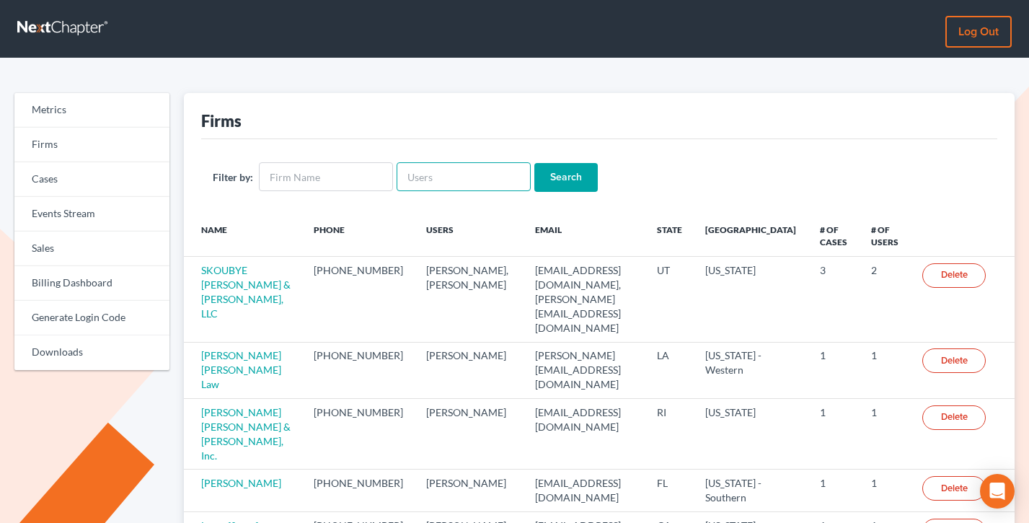
click at [447, 175] on input "text" at bounding box center [463, 176] width 134 height 29
paste input "grant.geckeler@gmail.com"
type input "grant.geckeler@gmail.com"
click at [534, 163] on input "Search" at bounding box center [565, 177] width 63 height 29
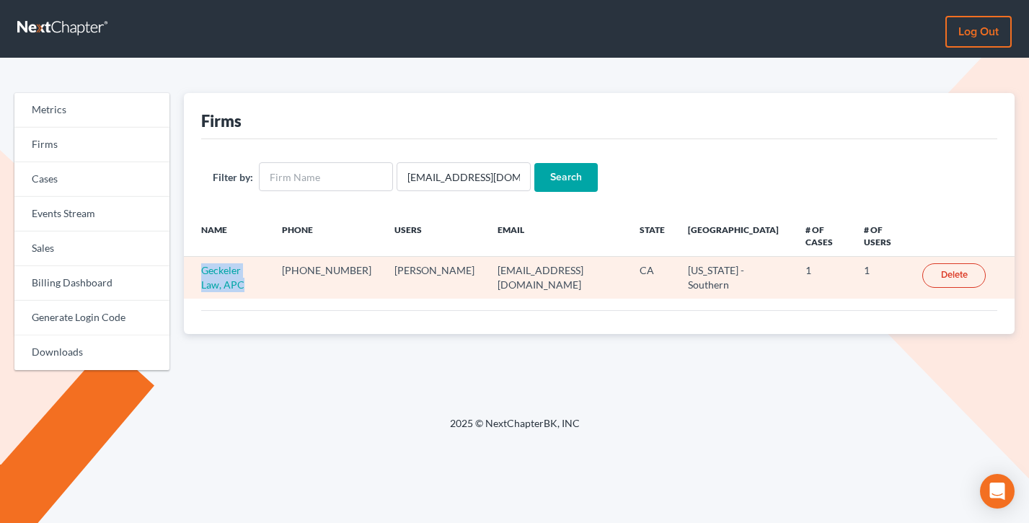
drag, startPoint x: 211, startPoint y: 279, endPoint x: 195, endPoint y: 274, distance: 16.6
click at [190, 273] on td "Geckeler Law, APC" at bounding box center [227, 278] width 86 height 42
copy link "Geckeler Law, APC"
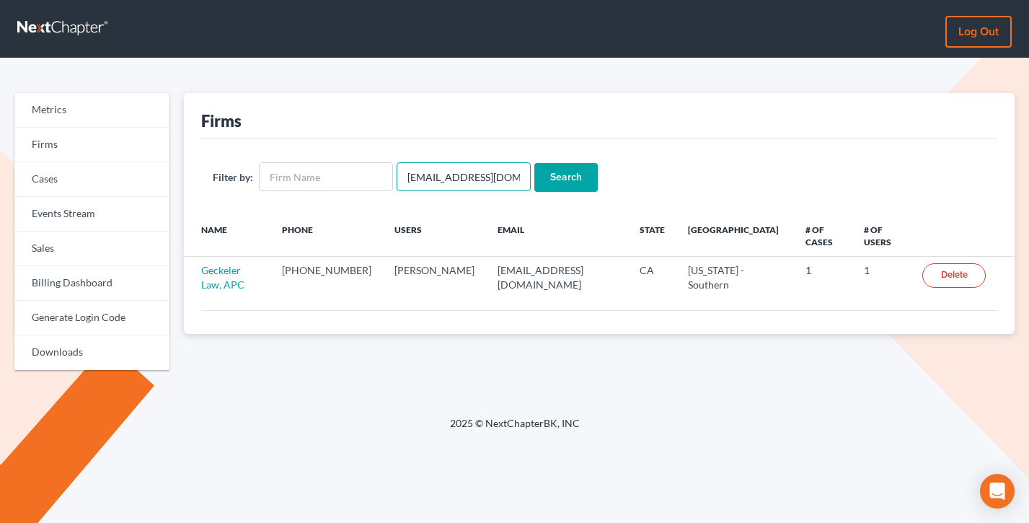
click at [463, 176] on input "grant.geckeler@gmail.com" at bounding box center [463, 176] width 134 height 29
click at [463, 176] on input "[EMAIL_ADDRESS][DOMAIN_NAME]" at bounding box center [463, 176] width 134 height 29
paste input "alfred@capazlega"
type input "alfred@capazlegal.com"
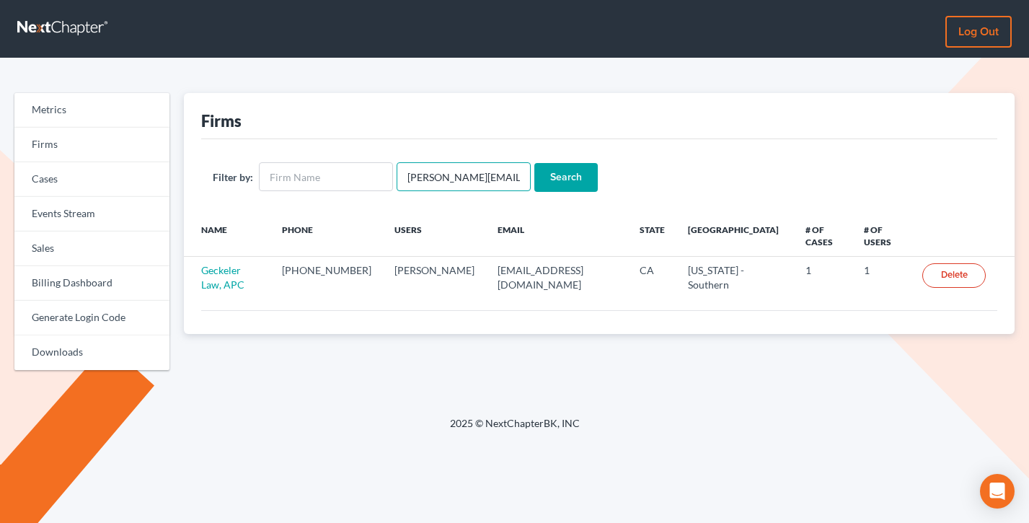
click at [534, 163] on input "Search" at bounding box center [565, 177] width 63 height 29
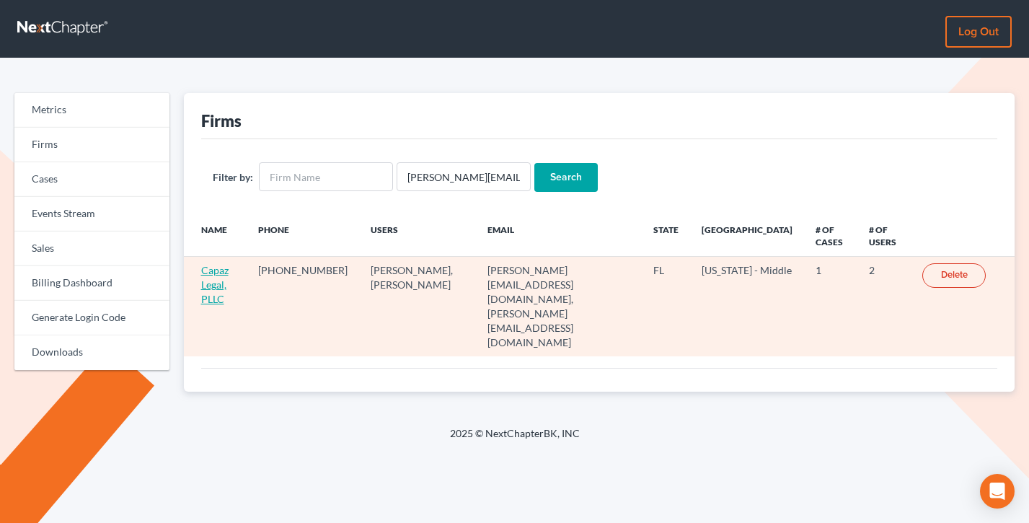
click at [215, 283] on link "Capaz Legal, PLLC" at bounding box center [214, 284] width 27 height 41
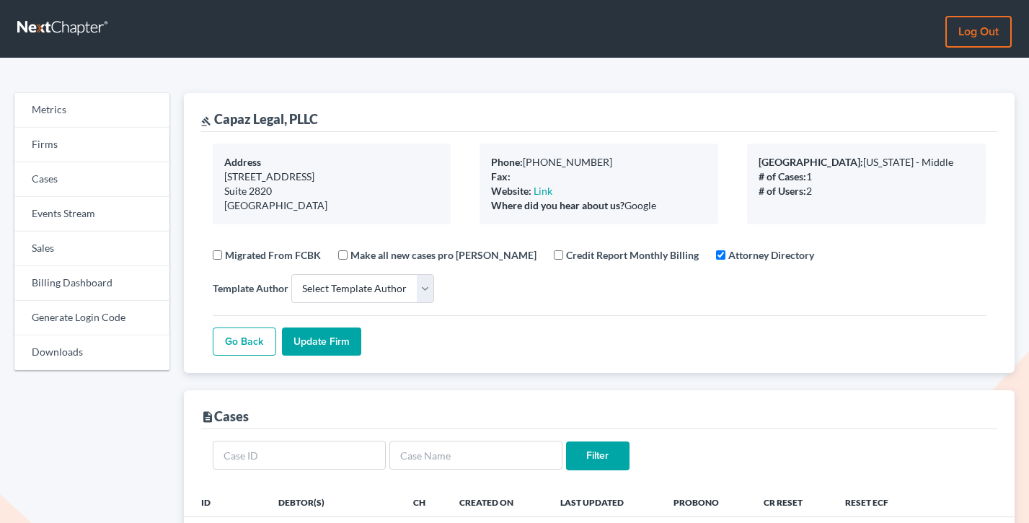
select select
click at [71, 249] on link "Sales" at bounding box center [91, 248] width 155 height 35
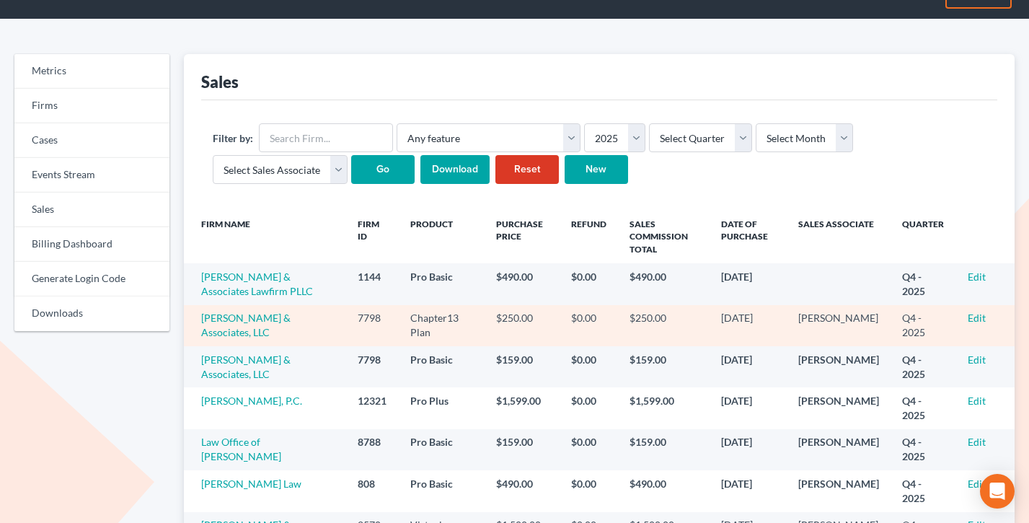
scroll to position [86, 0]
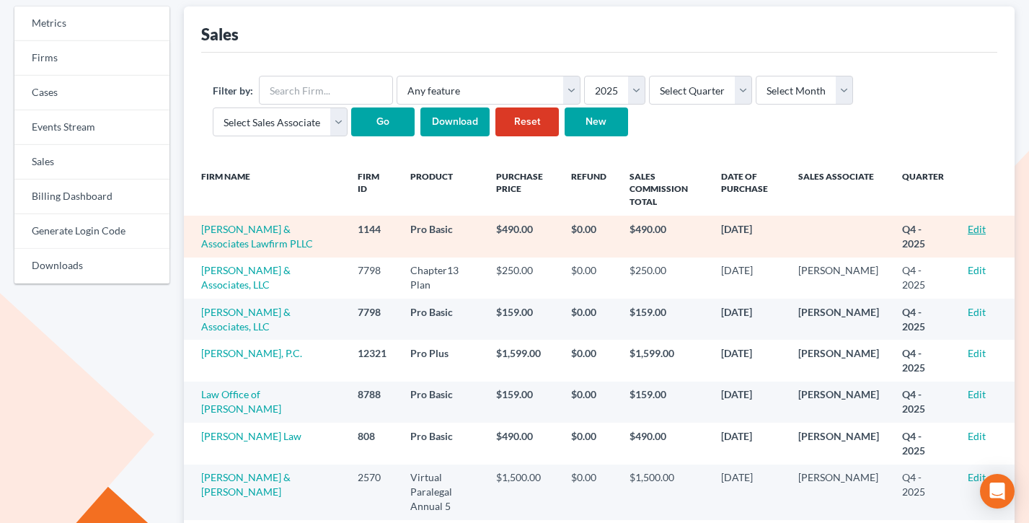
click at [976, 229] on link "Edit" at bounding box center [976, 229] width 18 height 12
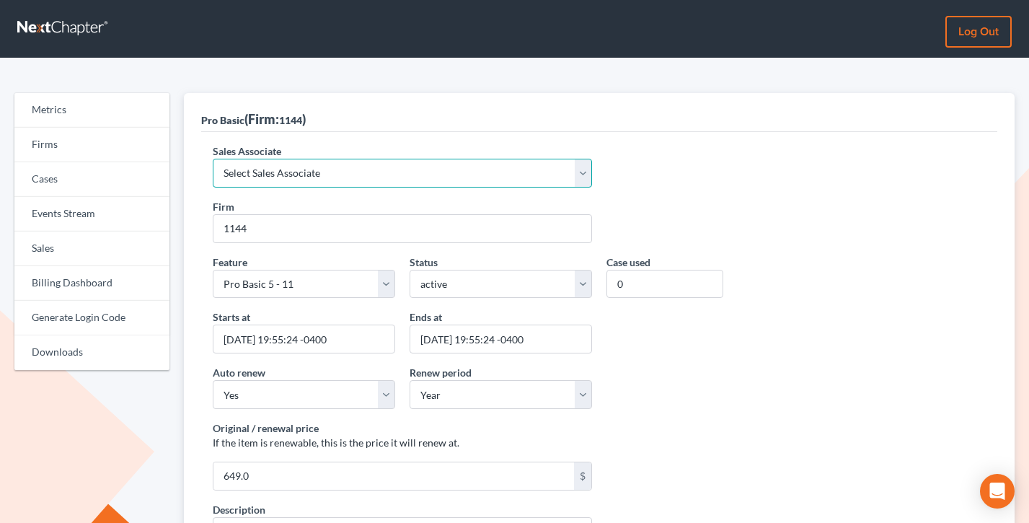
click at [332, 177] on select "Select Sales Associate [PERSON_NAME] Over Transom [PERSON_NAME]" at bounding box center [402, 173] width 379 height 29
select select "7676"
click at [213, 159] on select "Select Sales Associate [PERSON_NAME] Over Transom [PERSON_NAME]" at bounding box center [402, 173] width 379 height 29
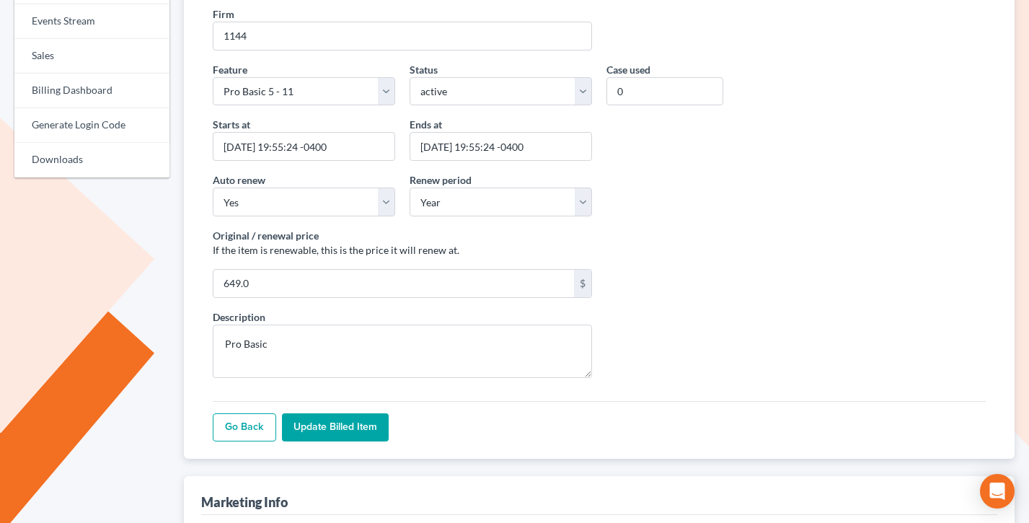
drag, startPoint x: 340, startPoint y: 418, endPoint x: 339, endPoint y: 410, distance: 8.1
click at [340, 418] on input "Update Billed item" at bounding box center [335, 427] width 107 height 29
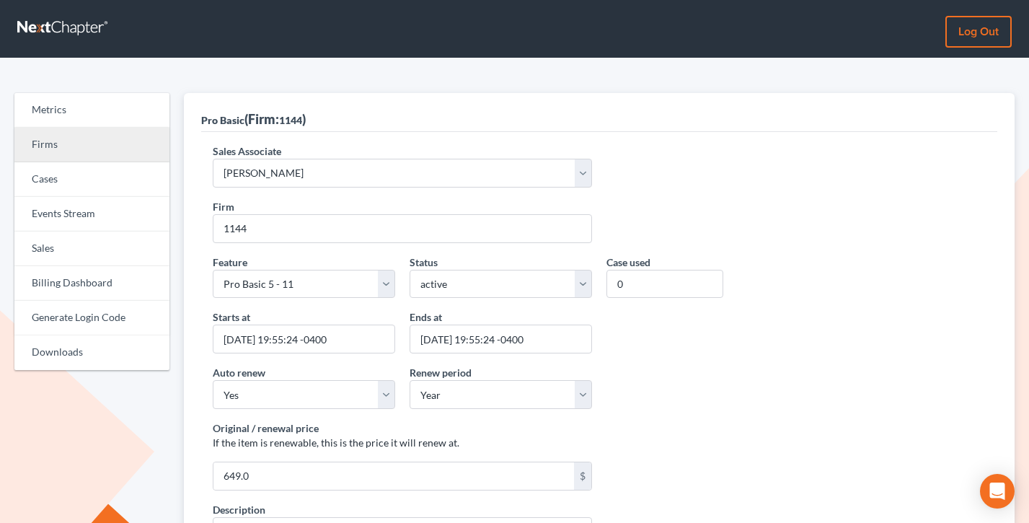
click at [63, 151] on link "Firms" at bounding box center [91, 145] width 155 height 35
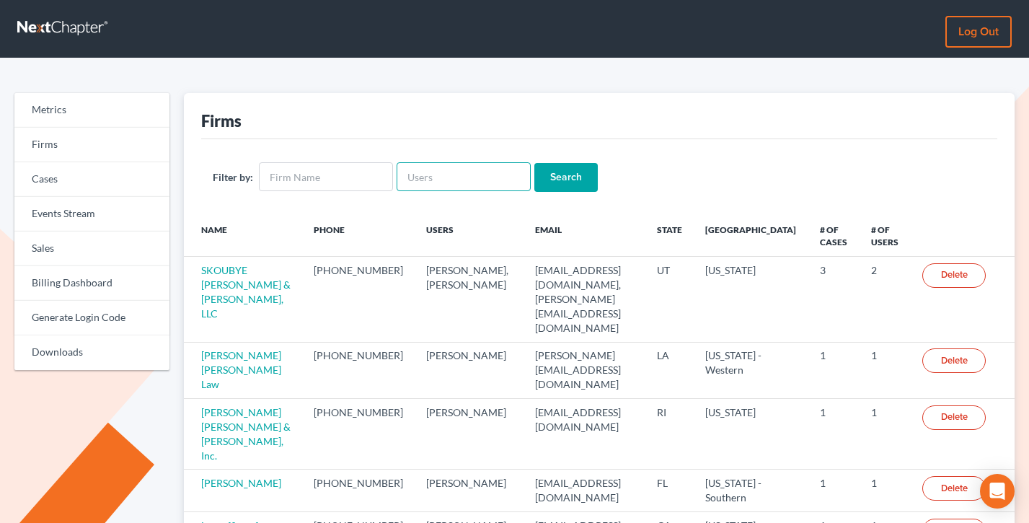
click at [466, 174] on input "text" at bounding box center [463, 176] width 134 height 29
paste input "melbrigham1@gmail.com"
type input "melbrigham1@gmail.com"
click at [534, 163] on input "Search" at bounding box center [565, 177] width 63 height 29
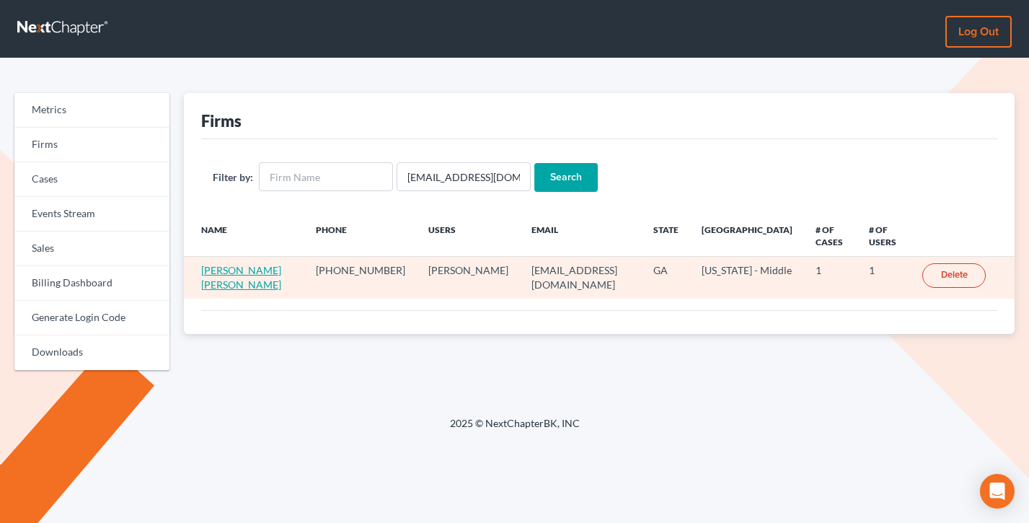
click at [210, 283] on link "[PERSON_NAME] [PERSON_NAME]" at bounding box center [241, 277] width 80 height 27
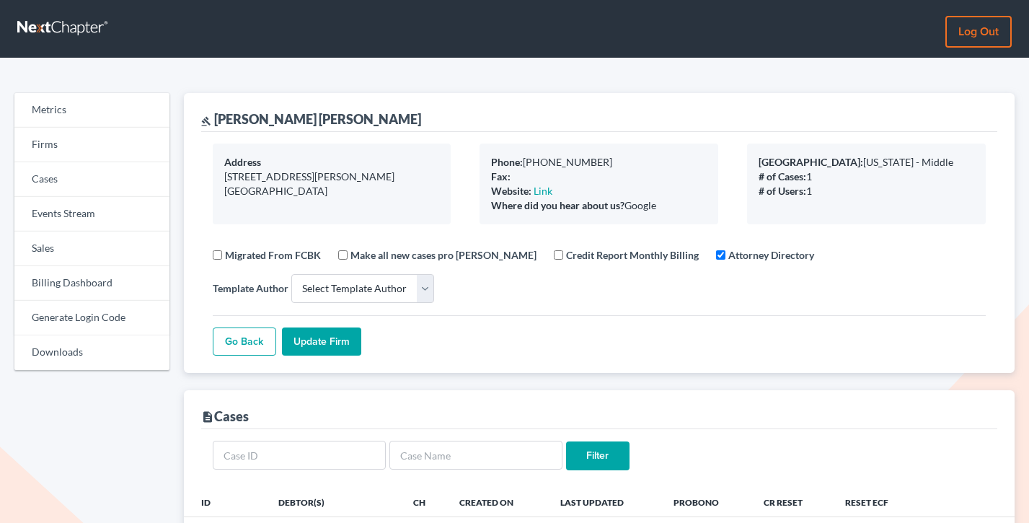
select select
click at [66, 141] on link "Firms" at bounding box center [91, 145] width 155 height 35
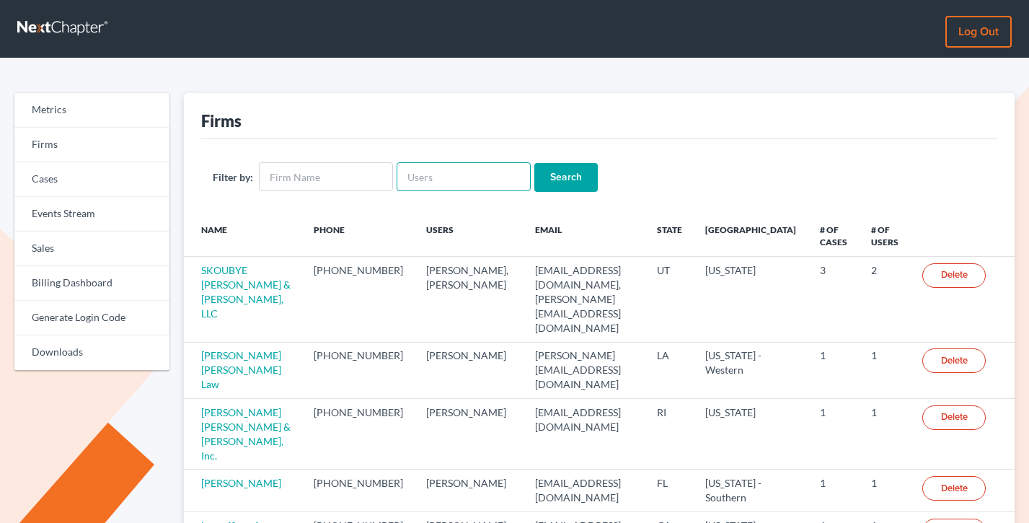
click at [441, 177] on input "text" at bounding box center [463, 176] width 134 height 29
paste input "[EMAIL_ADDRESS][DOMAIN_NAME]"
type input "[EMAIL_ADDRESS][DOMAIN_NAME]"
click at [534, 163] on input "Search" at bounding box center [565, 177] width 63 height 29
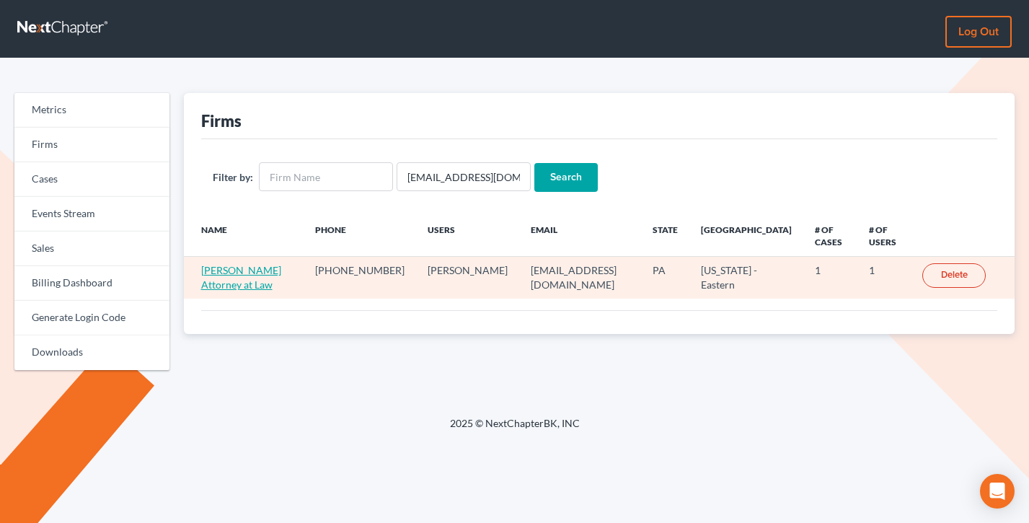
click at [239, 272] on link "Nicole E Collins Attorney at Law" at bounding box center [241, 277] width 80 height 27
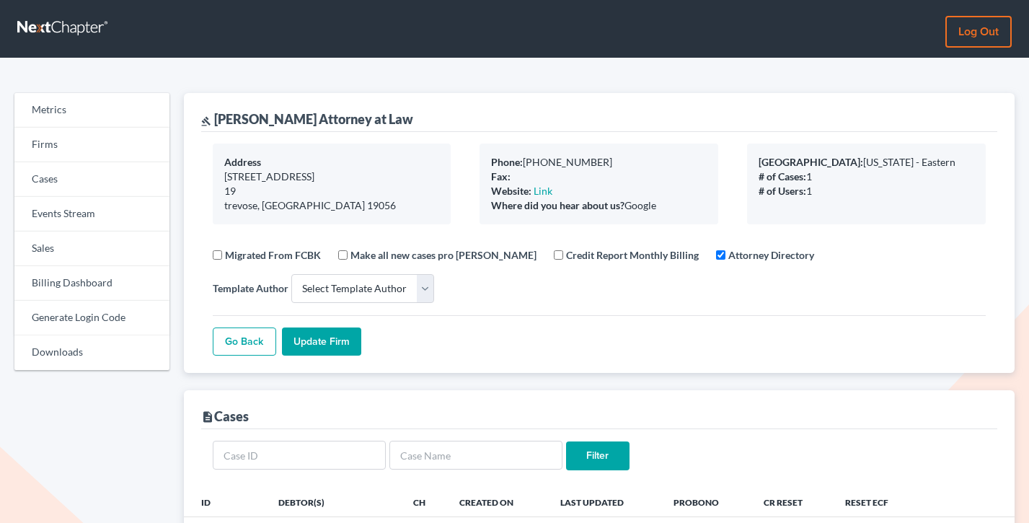
select select
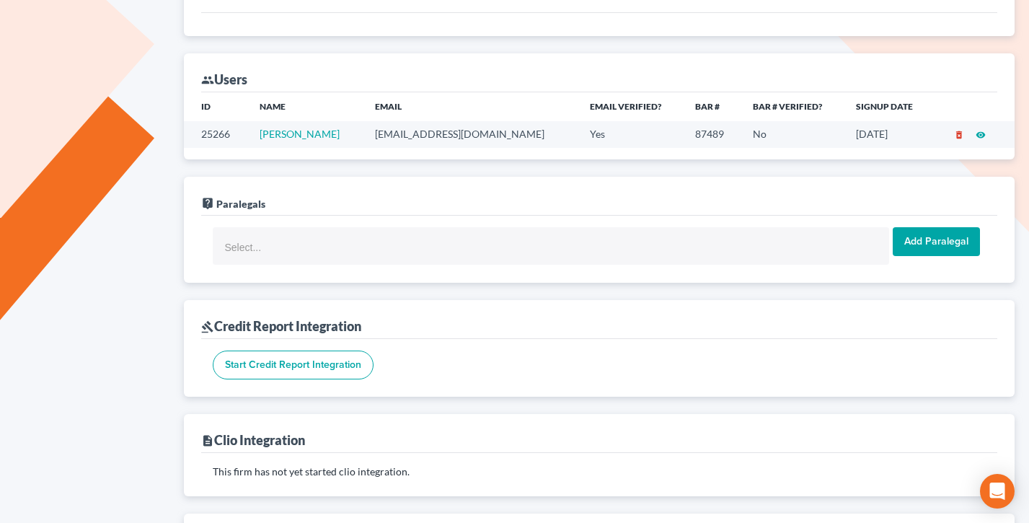
scroll to position [333, 0]
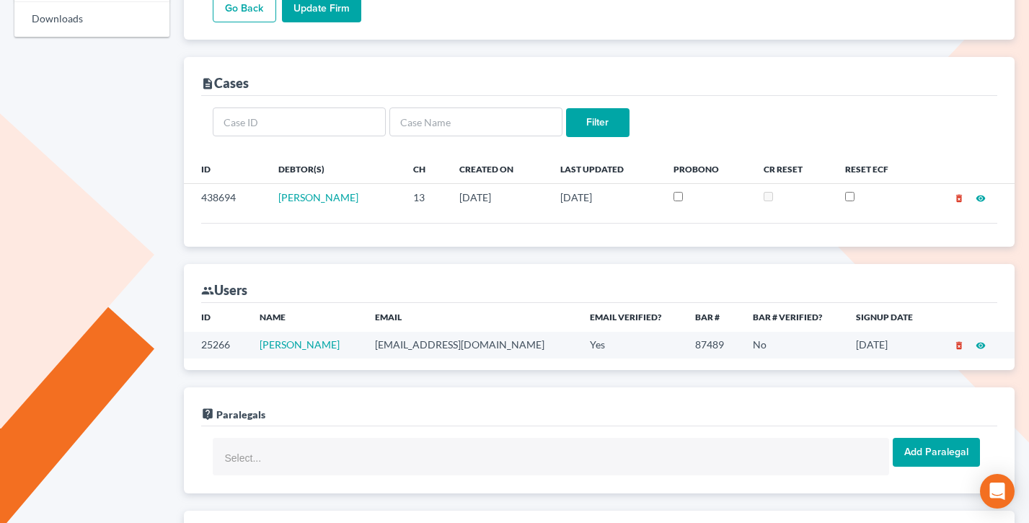
drag, startPoint x: 866, startPoint y: 344, endPoint x: 815, endPoint y: 345, distance: 50.5
click at [815, 345] on tr "25266 nicole Collins msnec@yahoo.com Yes 87489 No 06/14/2025 delete_forever vis…" at bounding box center [599, 345] width 831 height 27
click at [814, 345] on td "No" at bounding box center [792, 345] width 103 height 27
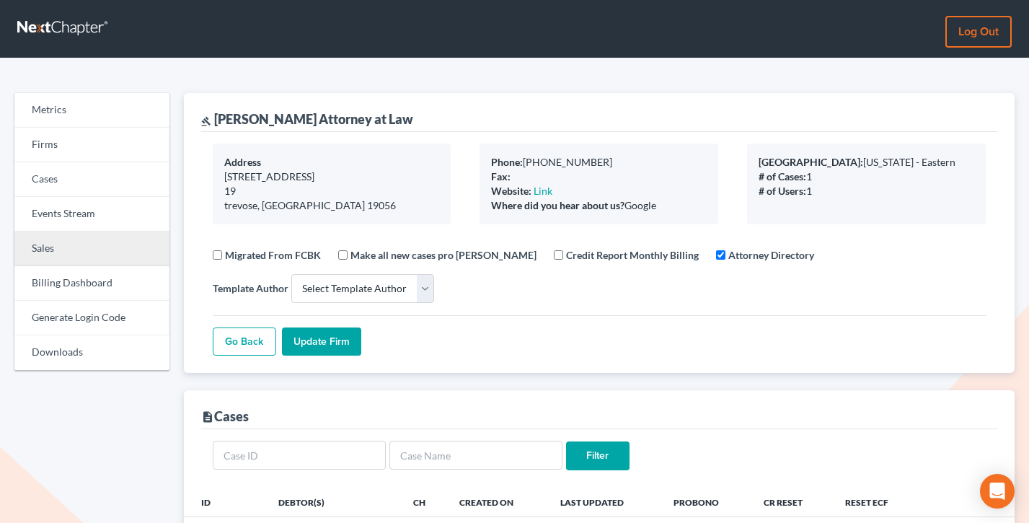
click at [64, 251] on link "Sales" at bounding box center [91, 248] width 155 height 35
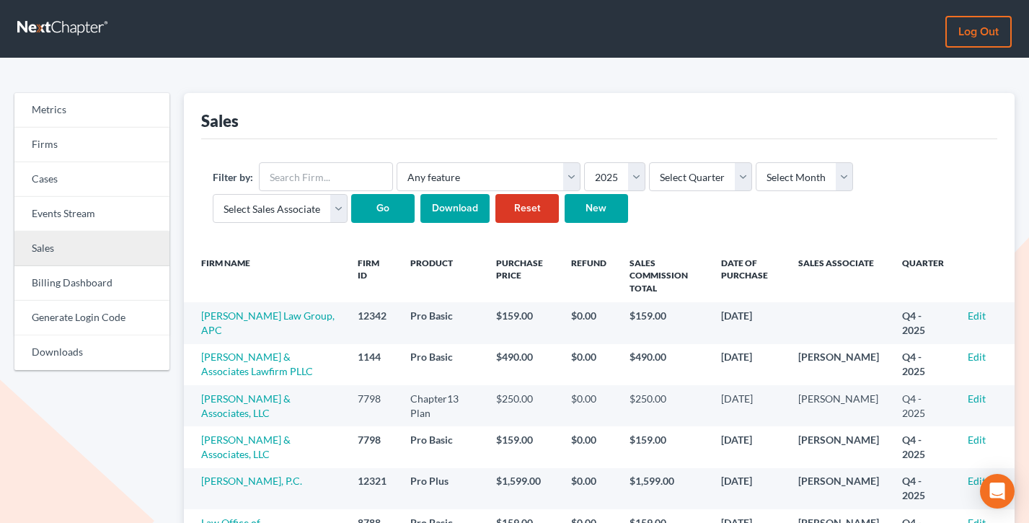
click at [87, 258] on link "Sales" at bounding box center [91, 248] width 155 height 35
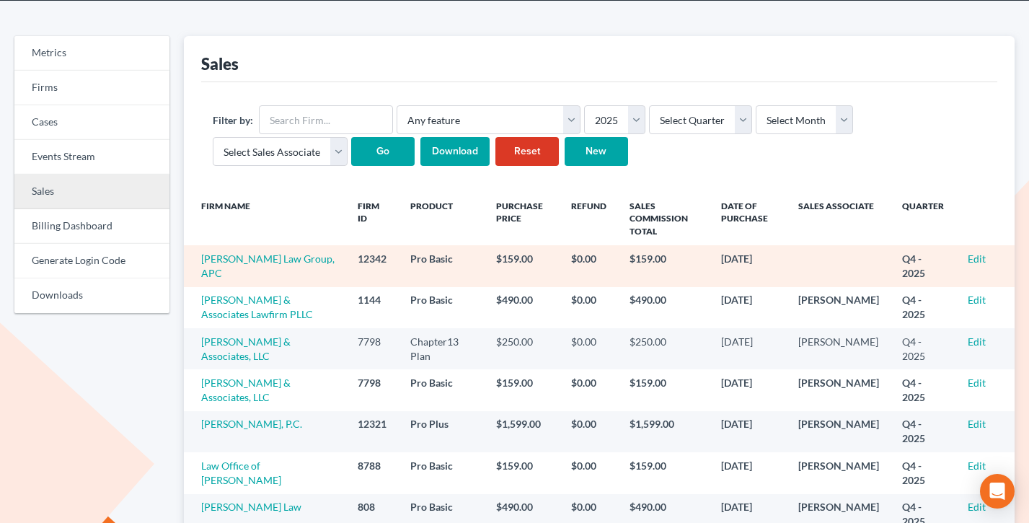
scroll to position [59, 0]
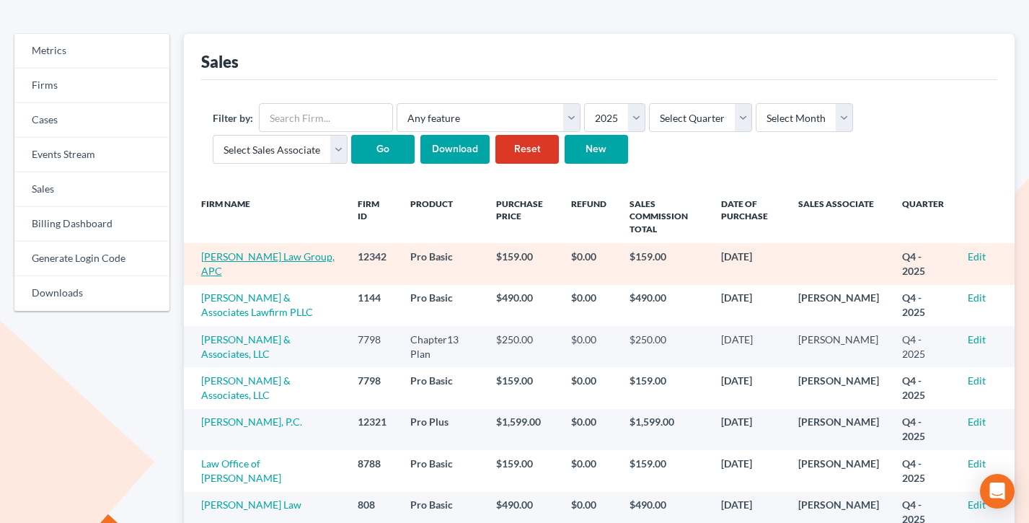
click at [290, 257] on link "[PERSON_NAME] Law Group, APC" at bounding box center [267, 263] width 133 height 27
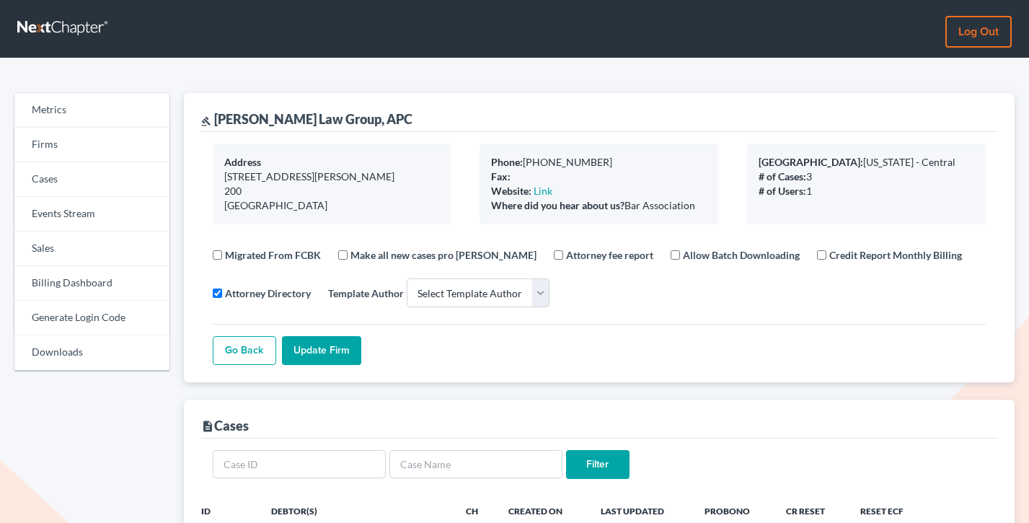
select select
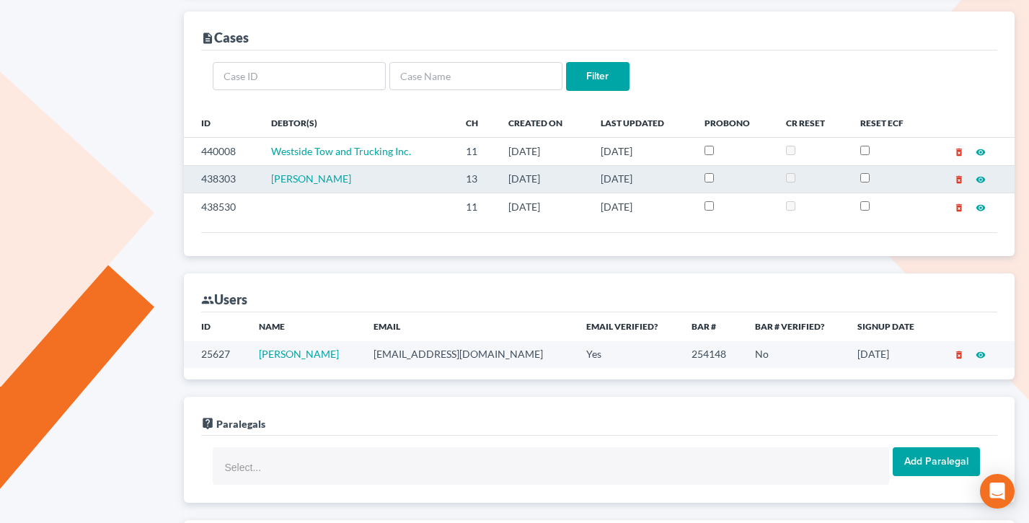
scroll to position [420, 0]
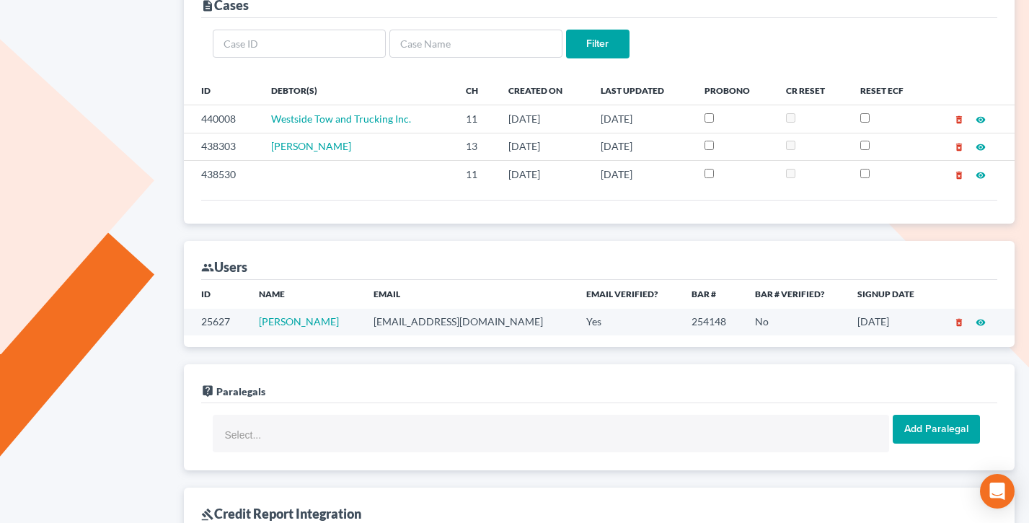
click at [427, 321] on td "tamar@terzlaw.com" at bounding box center [468, 322] width 213 height 27
copy td "tamar@terzlaw.com"
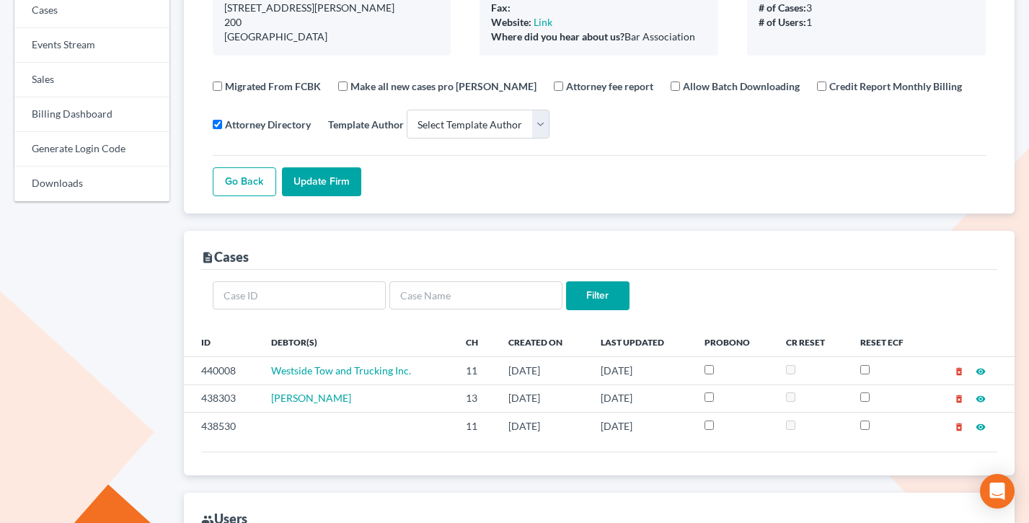
scroll to position [0, 0]
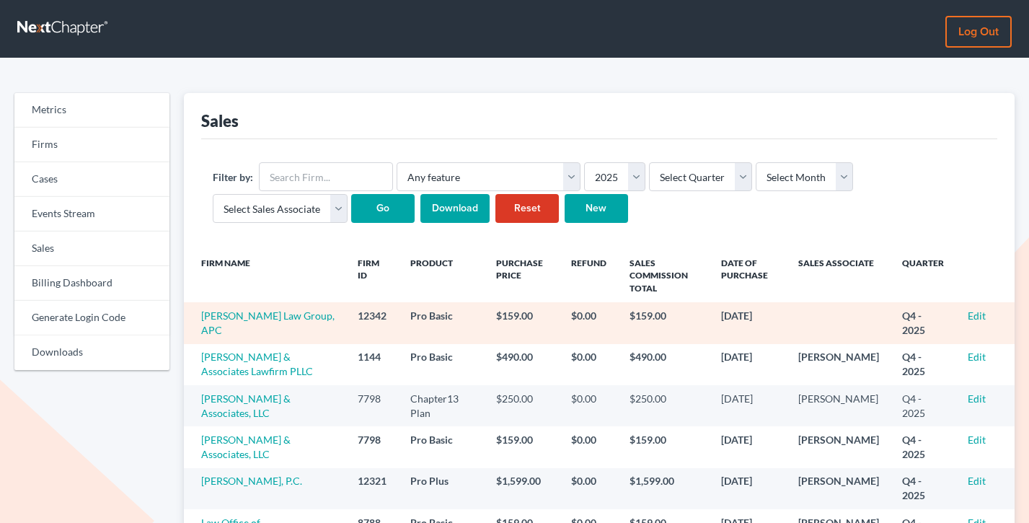
scroll to position [59, 0]
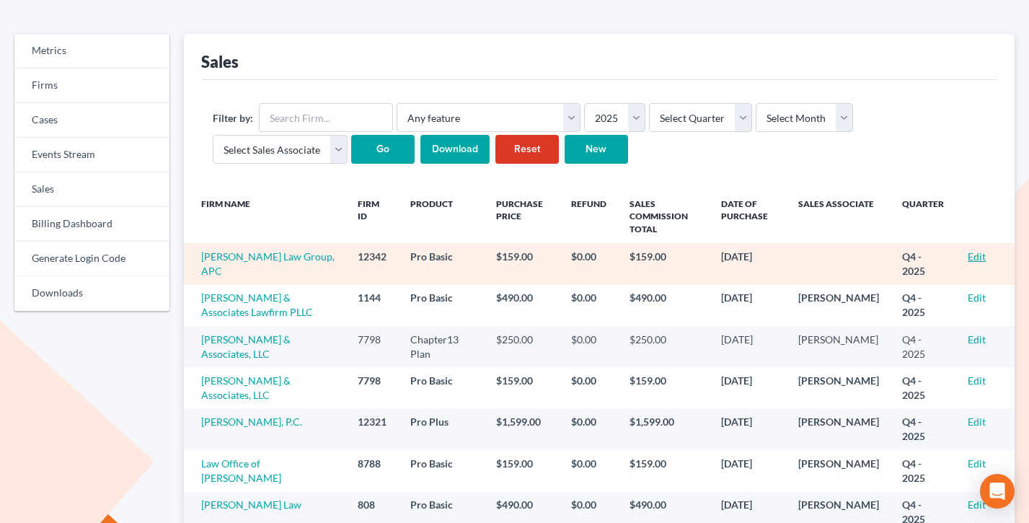
click at [977, 257] on link "Edit" at bounding box center [976, 256] width 18 height 12
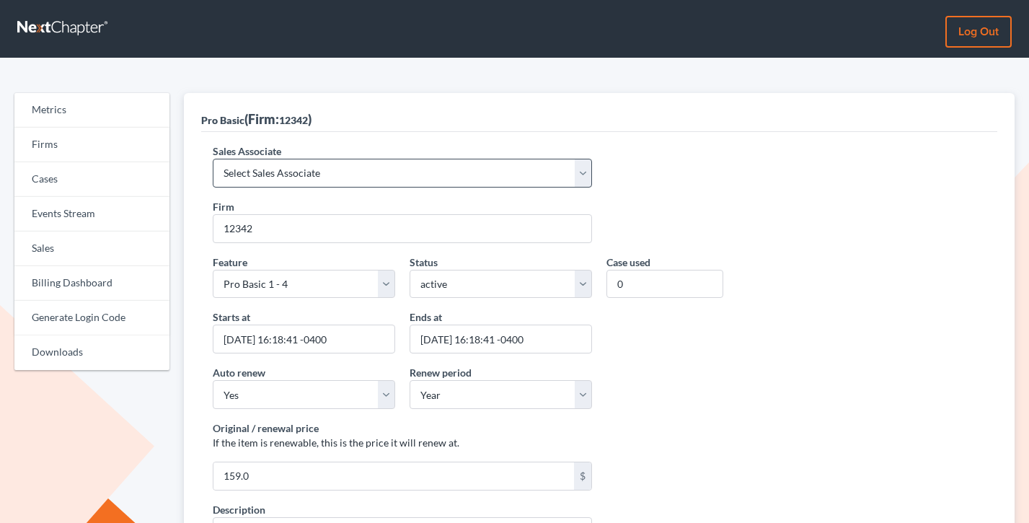
drag, startPoint x: 272, startPoint y: 153, endPoint x: 278, endPoint y: 163, distance: 11.6
click at [272, 154] on label "Sales Associate" at bounding box center [247, 150] width 68 height 15
click at [272, 159] on select "Select Sales Associate Alex Seymour Over Transom Tim Shadoan" at bounding box center [402, 173] width 379 height 29
click at [280, 166] on select "Select Sales Associate Alex Seymour Over Transom Tim Shadoan" at bounding box center [402, 173] width 379 height 29
select select "7676"
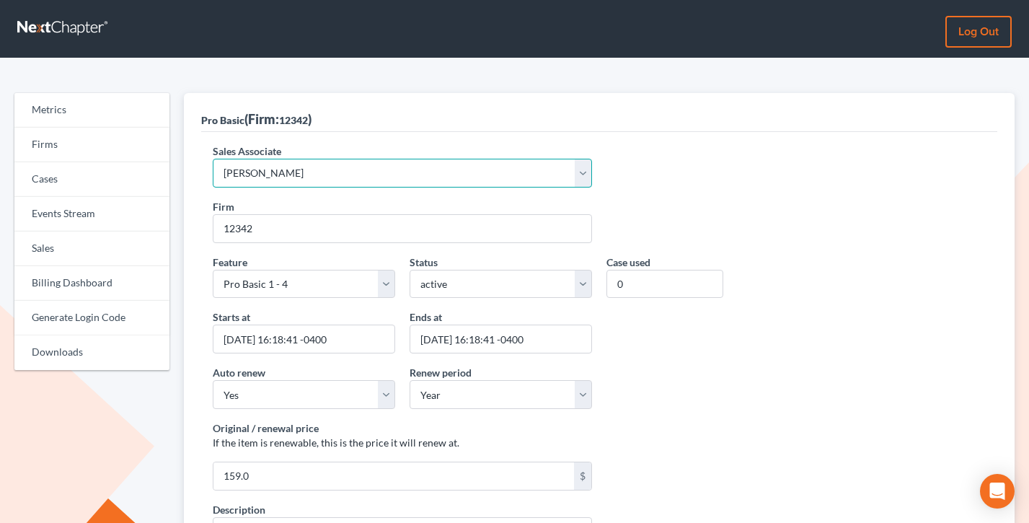
click at [213, 159] on select "Select Sales Associate Alex Seymour Over Transom Tim Shadoan" at bounding box center [402, 173] width 379 height 29
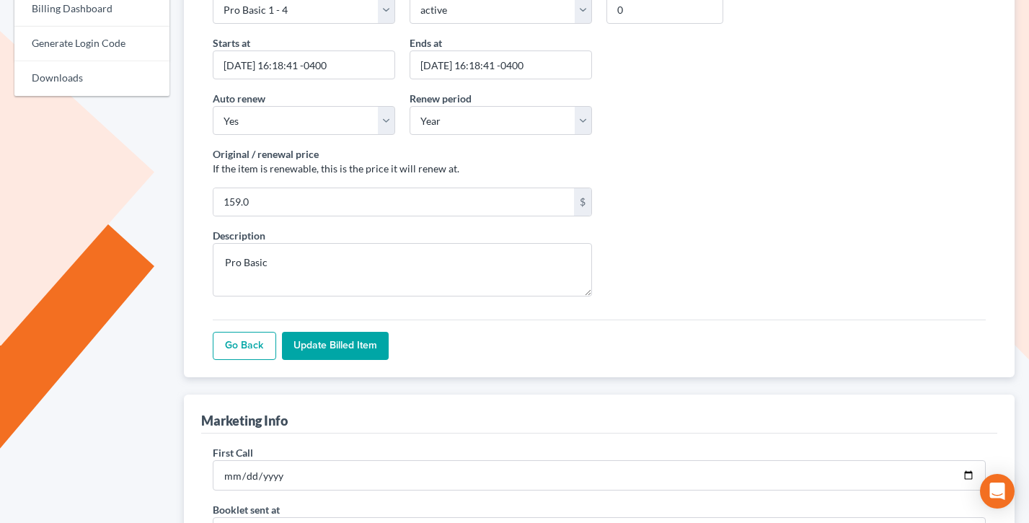
scroll to position [295, 0]
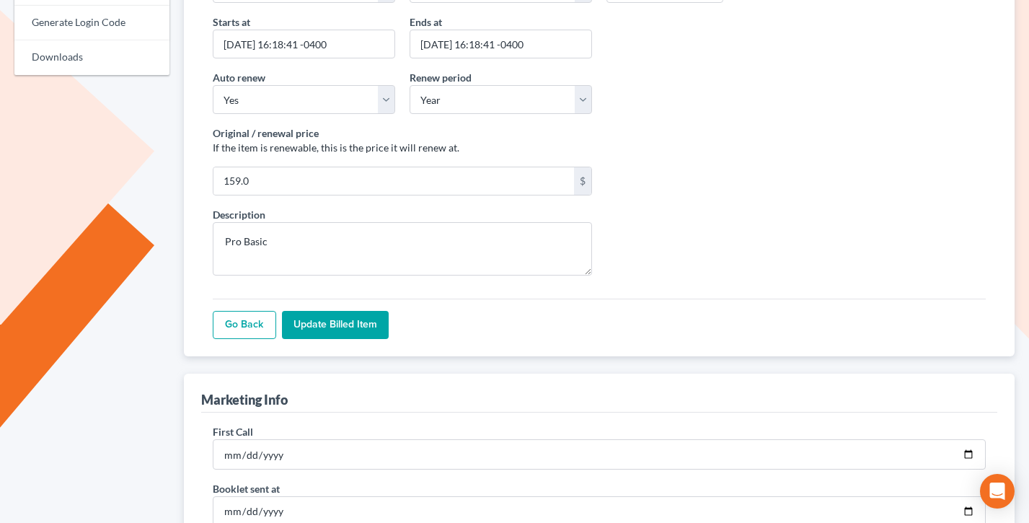
click at [350, 313] on input "Update Billed item" at bounding box center [335, 325] width 107 height 29
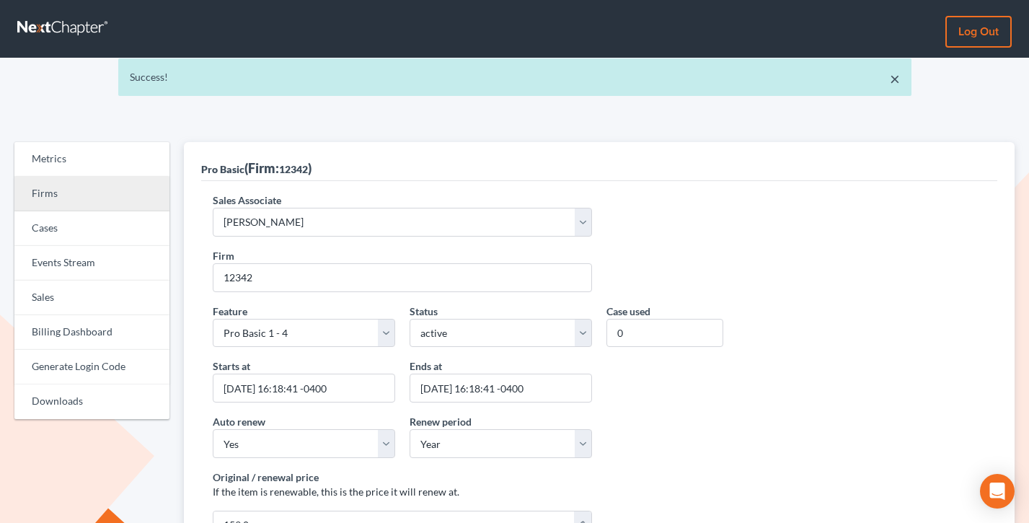
click at [99, 197] on link "Firms" at bounding box center [91, 194] width 155 height 35
